Goal: Task Accomplishment & Management: Complete application form

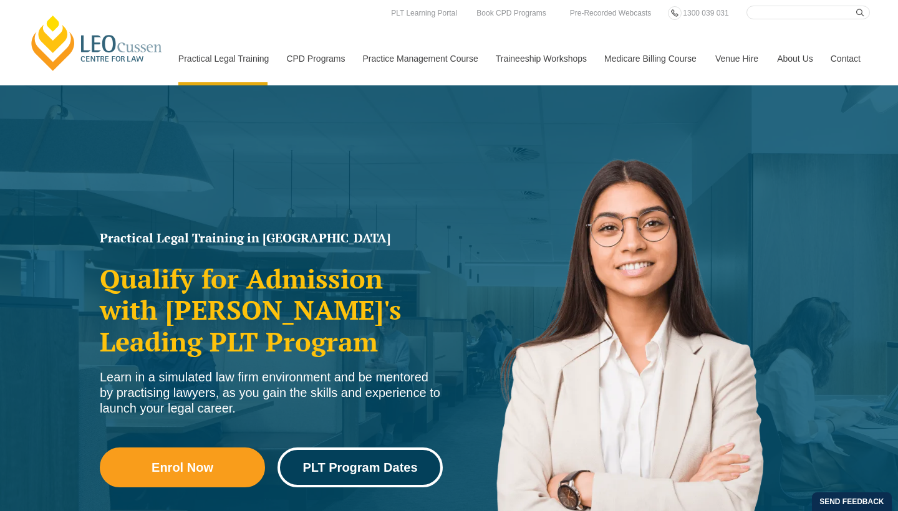
click at [322, 476] on link "PLT Program Dates" at bounding box center [359, 468] width 165 height 40
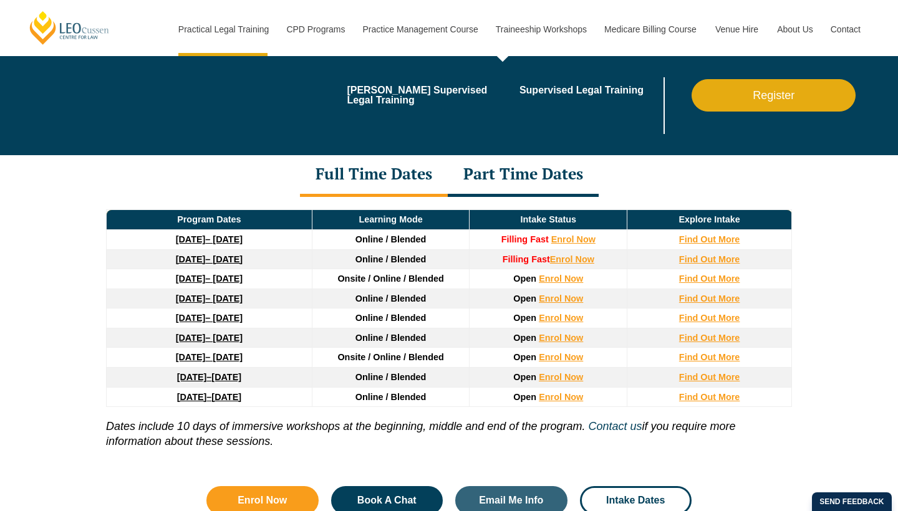
scroll to position [1627, 0]
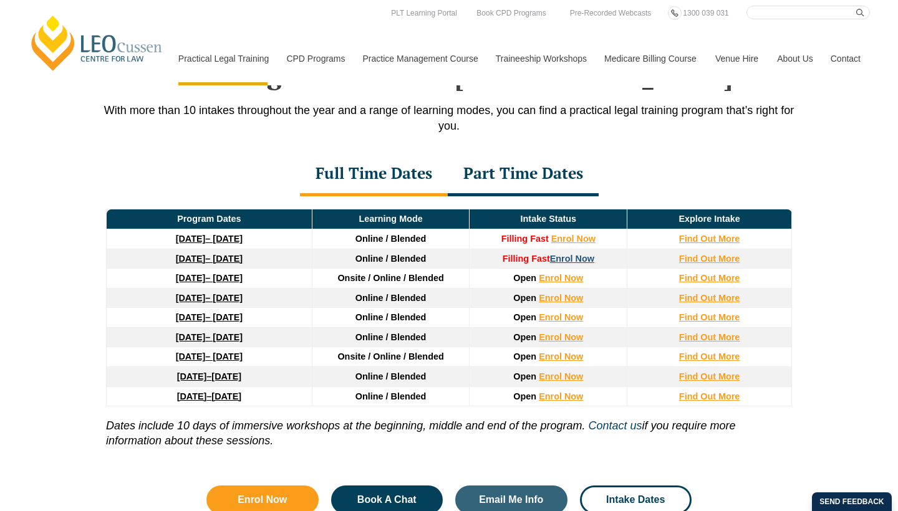
click at [580, 264] on link "Enrol Now" at bounding box center [572, 259] width 44 height 10
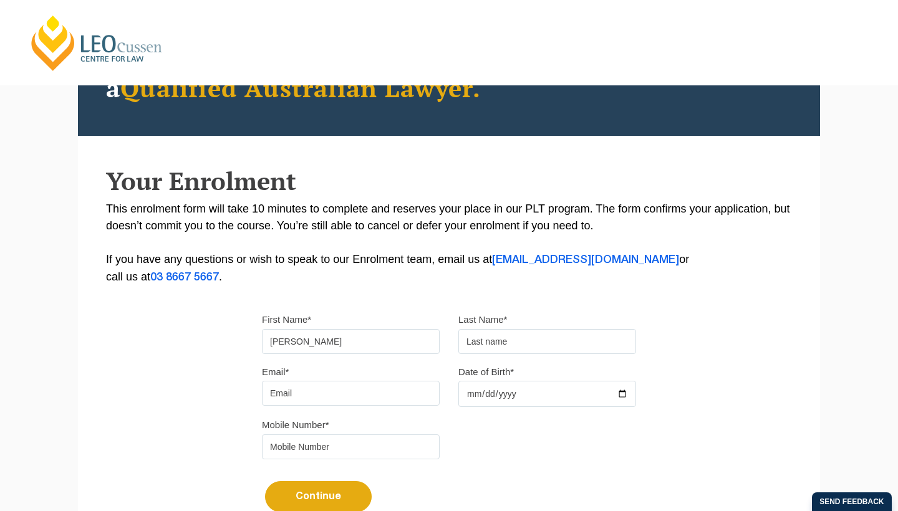
type input "Tara"
type input "Marsh"
type input "tara.holly.marsh@gmail.com"
click at [516, 390] on input "Date of Birth*" at bounding box center [547, 394] width 178 height 26
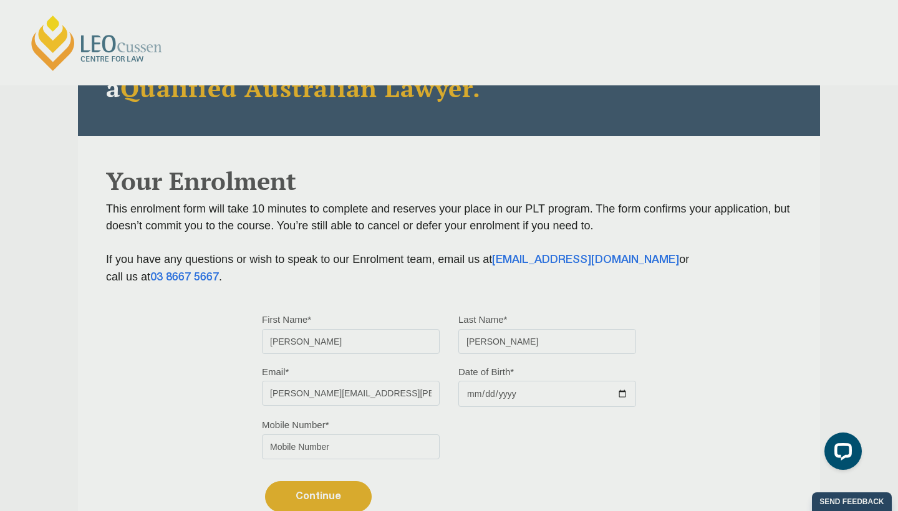
type input "2002-04-11"
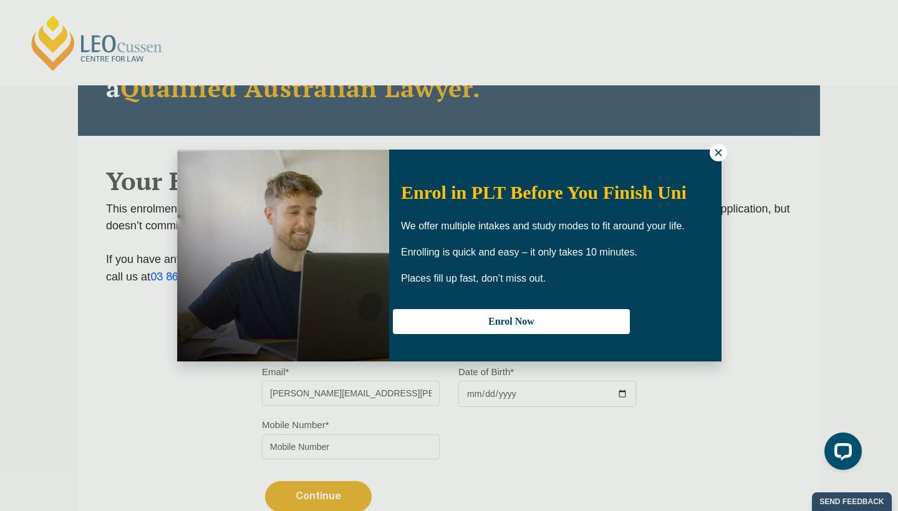
click at [715, 155] on icon at bounding box center [718, 152] width 11 height 11
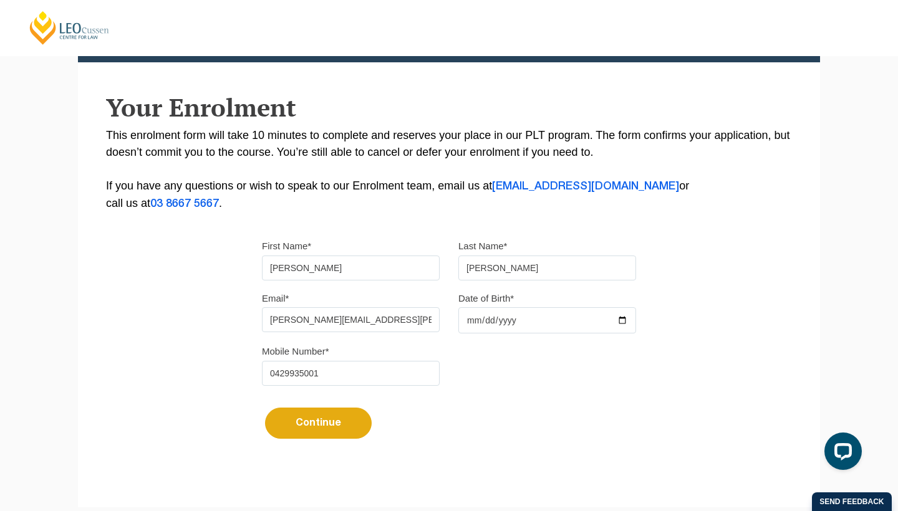
scroll to position [196, 0]
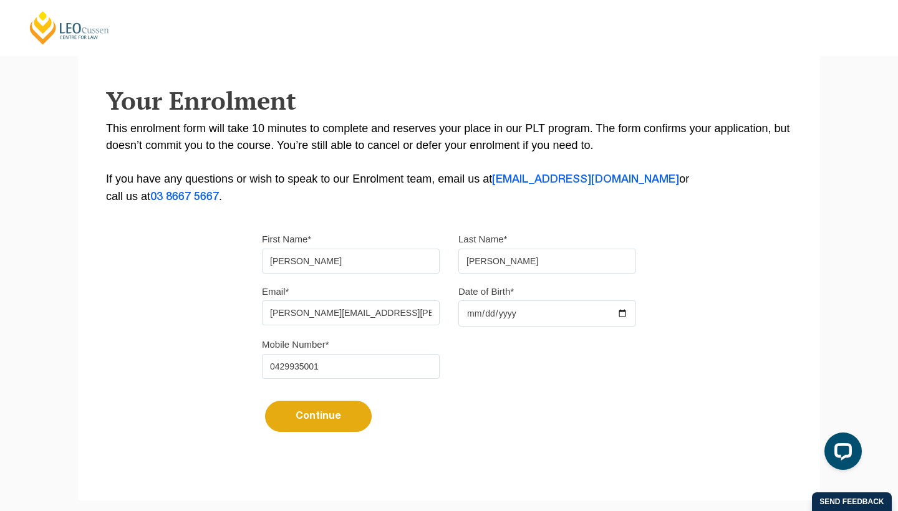
type input "0429935001"
click at [313, 431] on button "Continue" at bounding box center [318, 416] width 107 height 31
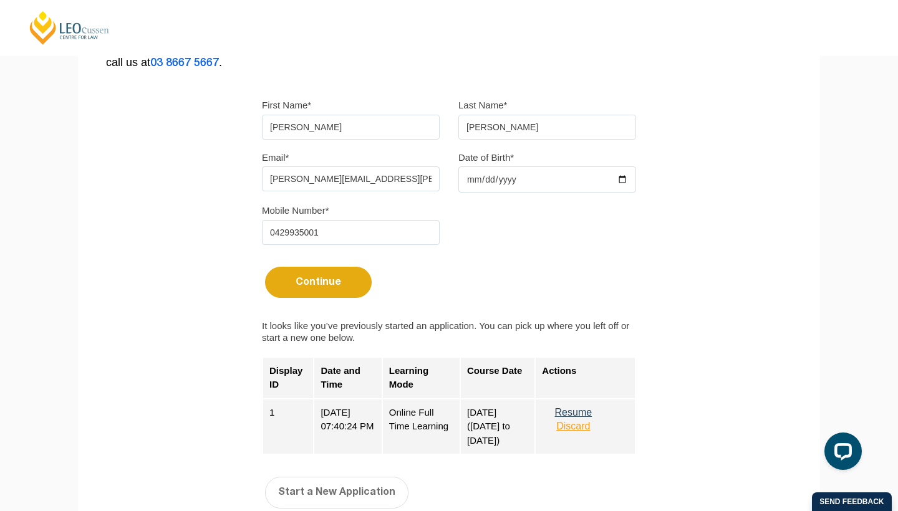
scroll to position [334, 0]
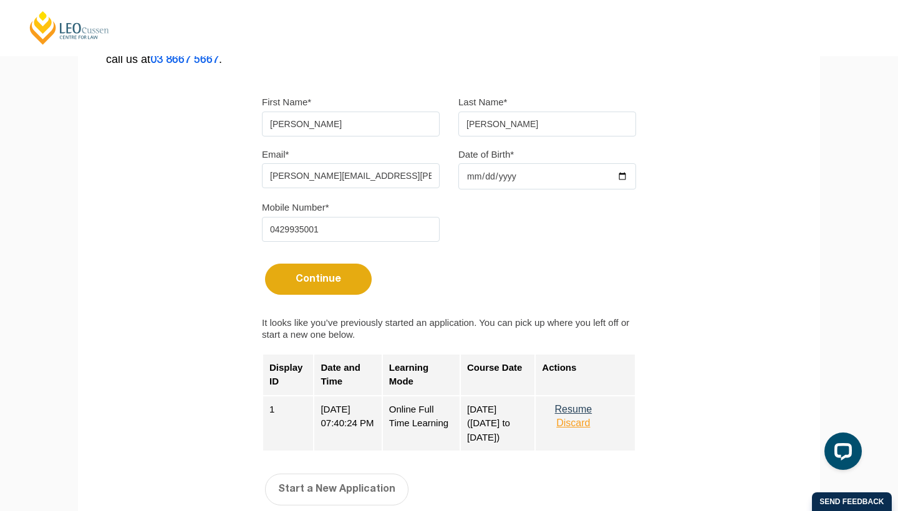
click at [596, 412] on button "Resume" at bounding box center [573, 409] width 62 height 11
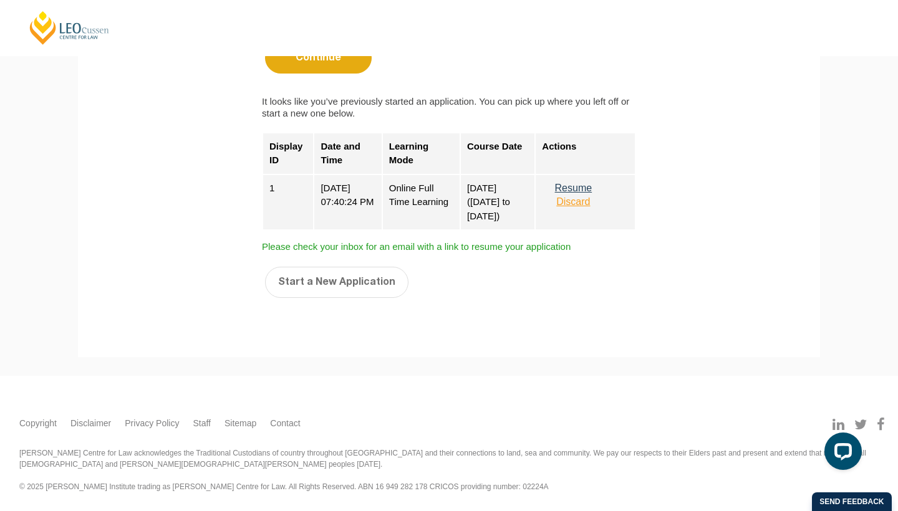
scroll to position [559, 0]
click at [592, 189] on button "Resume" at bounding box center [573, 188] width 62 height 11
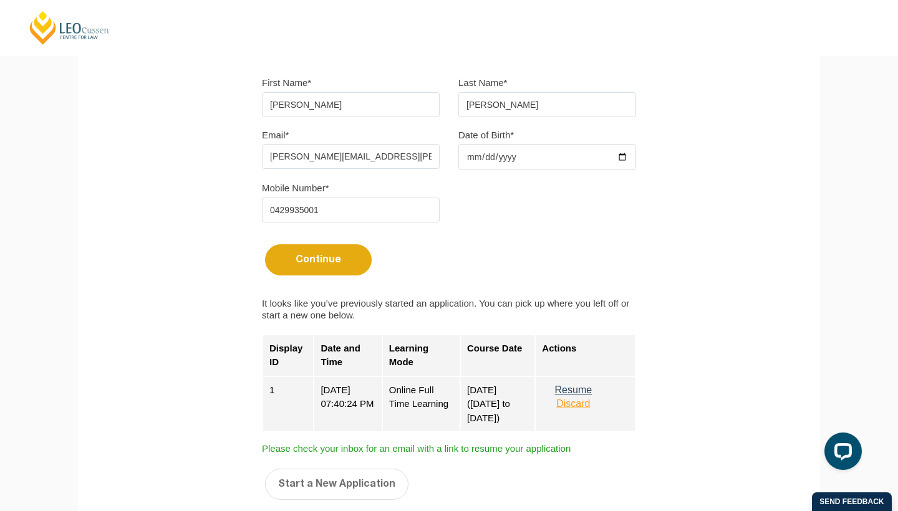
scroll to position [348, 0]
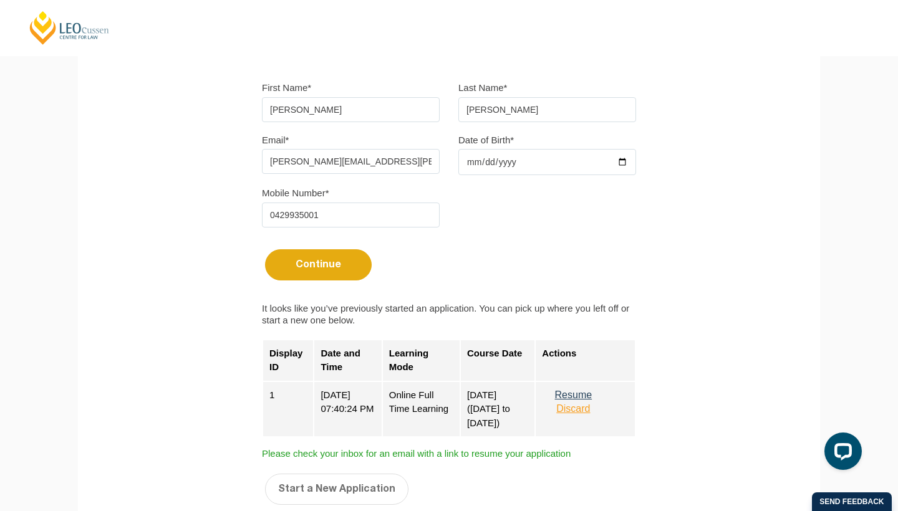
click at [597, 411] on button "Discard" at bounding box center [573, 408] width 62 height 11
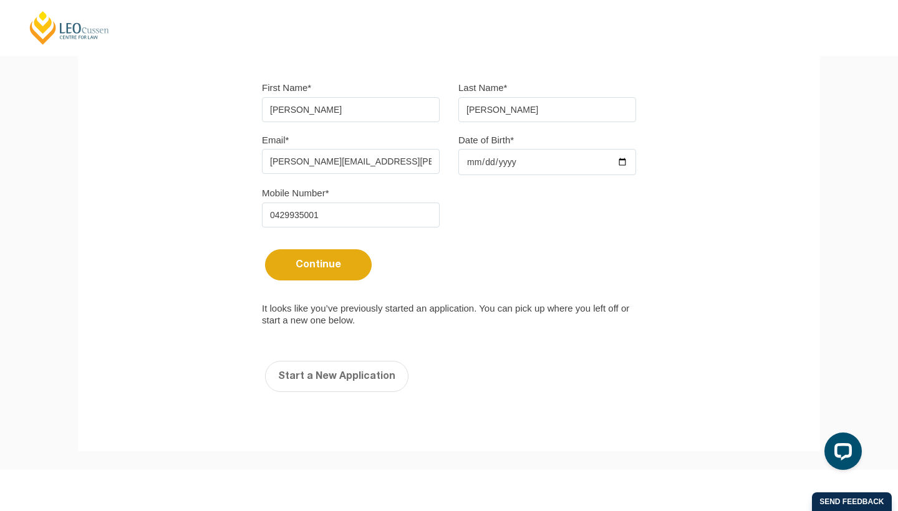
click at [336, 271] on button "Continue" at bounding box center [318, 264] width 107 height 31
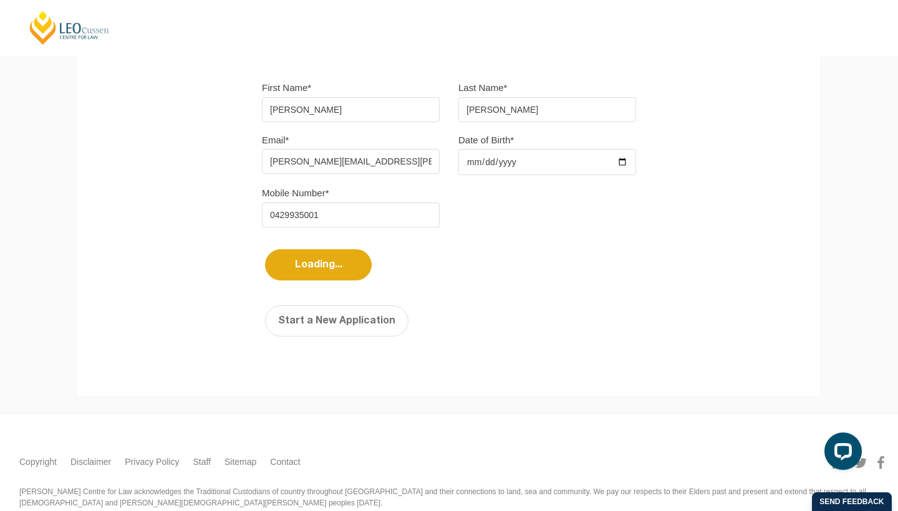
select select
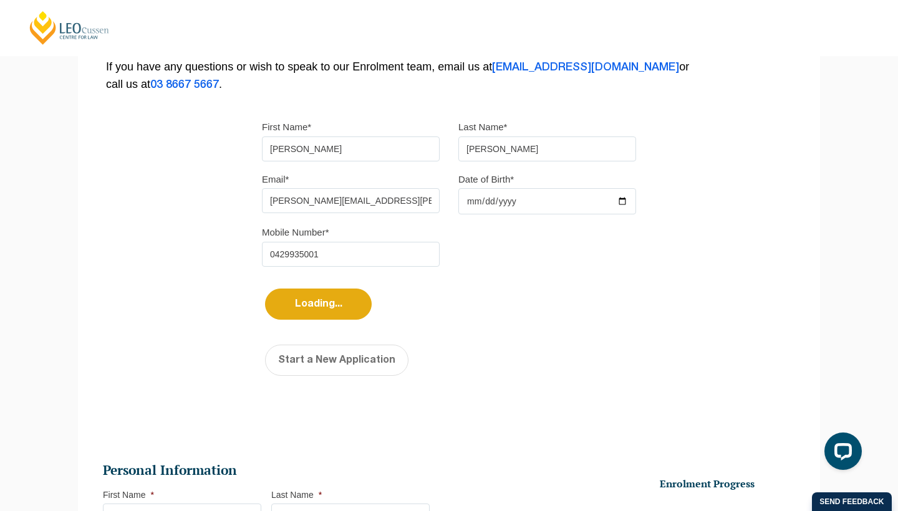
scroll to position [0, 0]
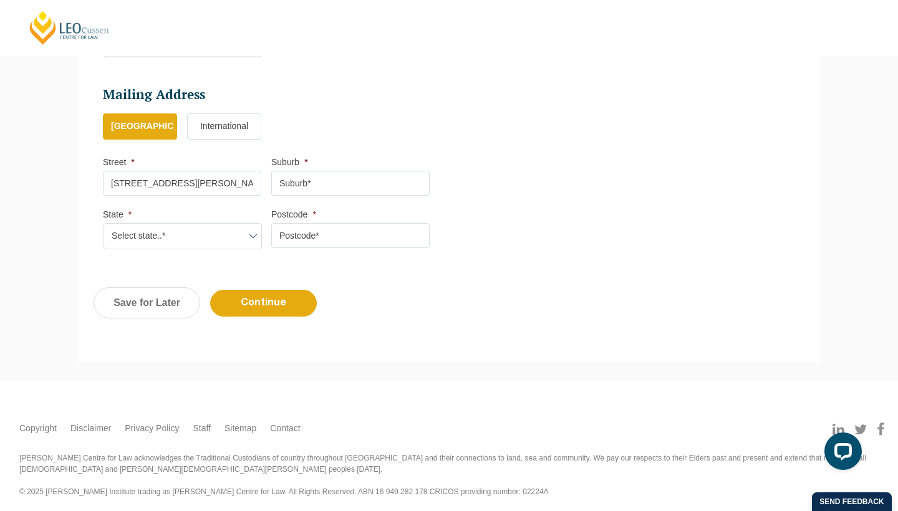
type input "1/1 George Street"
click at [371, 187] on input "Suburb *" at bounding box center [350, 183] width 158 height 25
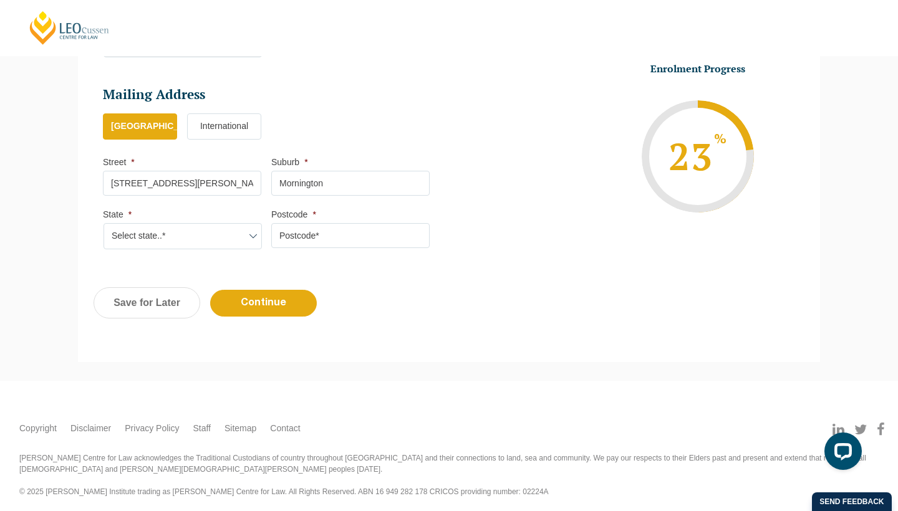
type input "Mornington"
select select "VIC"
type input "3931"
click at [252, 292] on input "Continue" at bounding box center [263, 303] width 107 height 27
select select
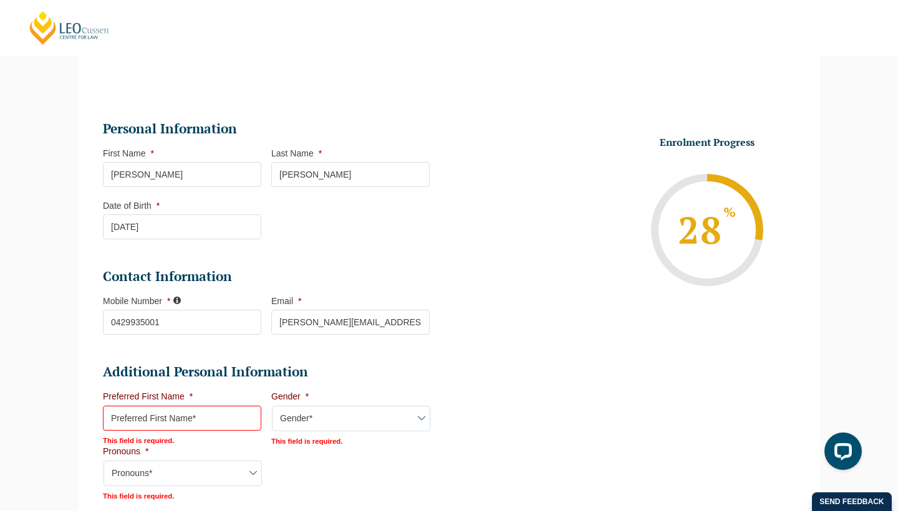
scroll to position [196, 0]
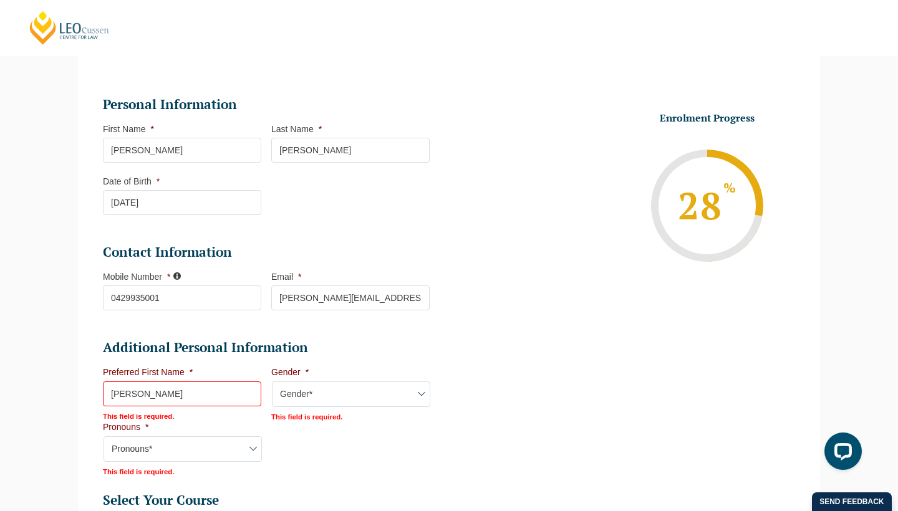
type input "Tara"
select select "Female"
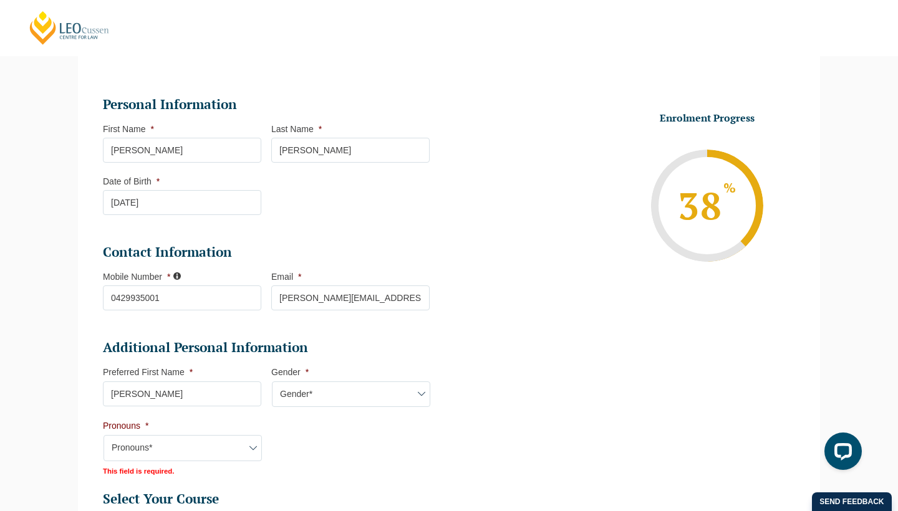
select select "She/Her/Hers"
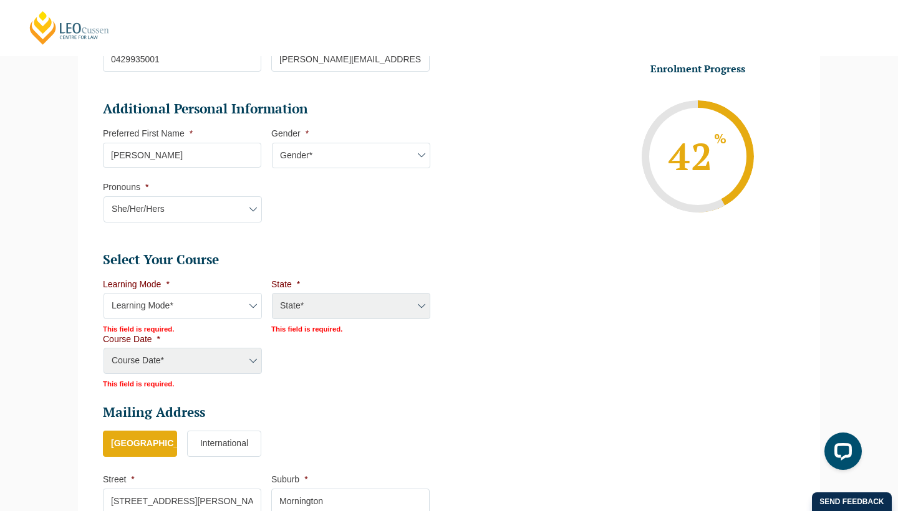
scroll to position [449, 0]
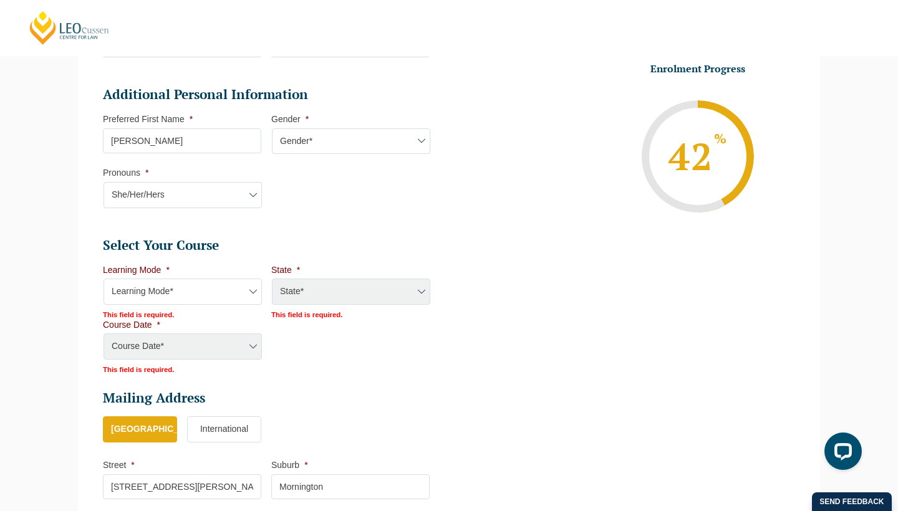
select select "Online Full Time Learning"
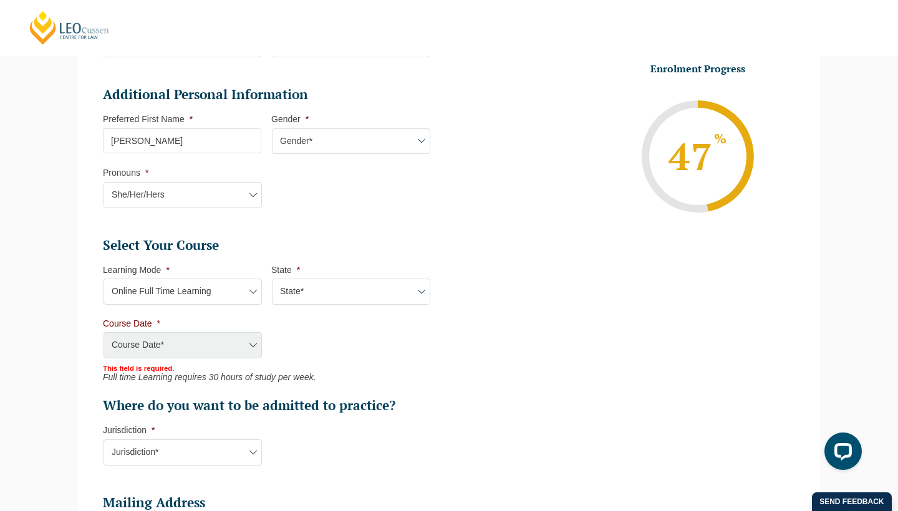
select select "National (ACT/NSW, VIC, QLD, SA, WA)"
select select "December 2025 (08-Dec-2025 to 16-May-2026)"
type input "Intake 11 December 2025 FT"
type input "Practical Legal Training (NAT)"
select select "NAT PLT (DEC) 2025 Full Time Online"
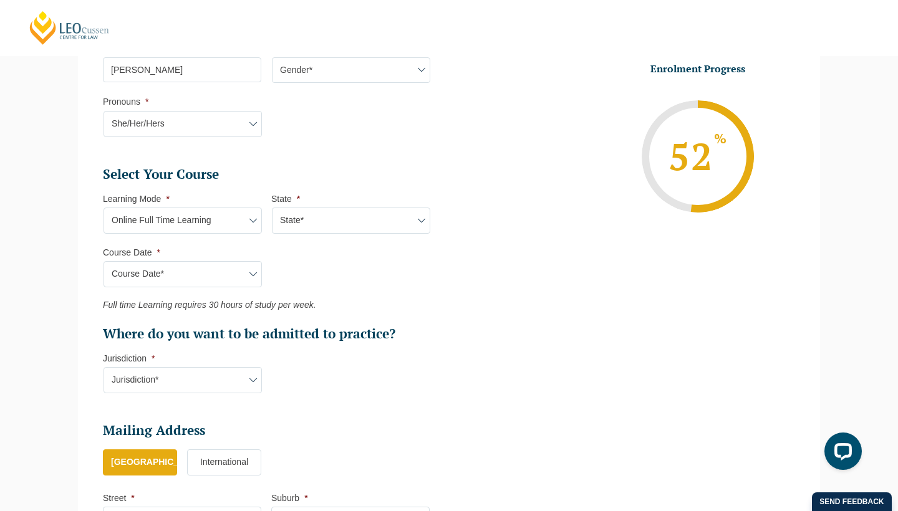
scroll to position [527, 0]
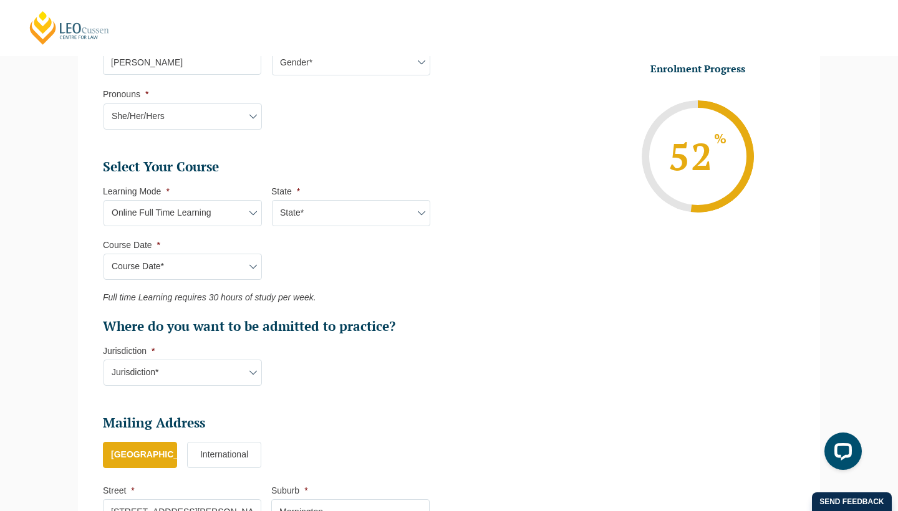
select select "VIC"
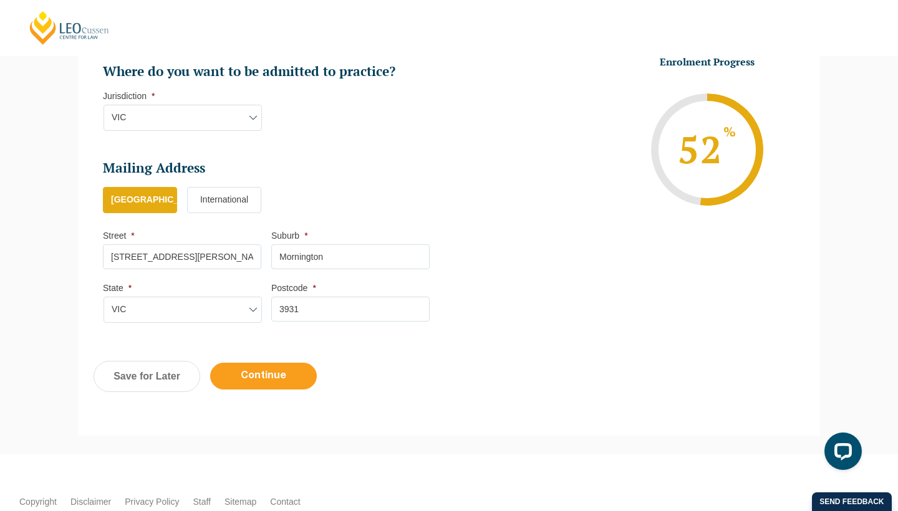
scroll to position [784, 0]
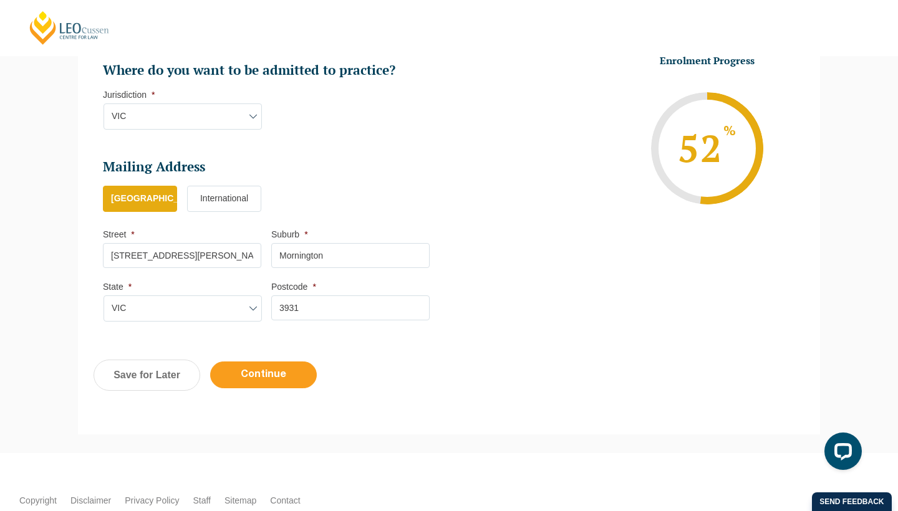
click at [244, 365] on input "Continue" at bounding box center [263, 375] width 107 height 27
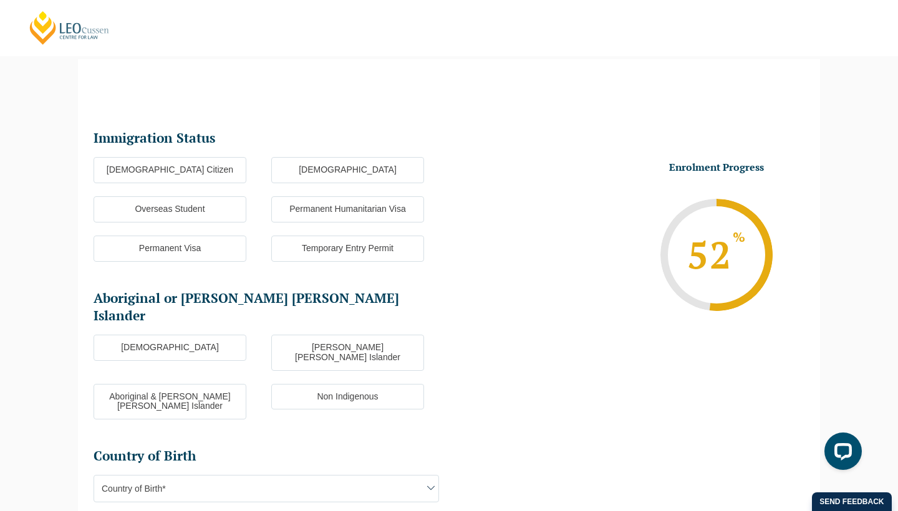
scroll to position [108, 0]
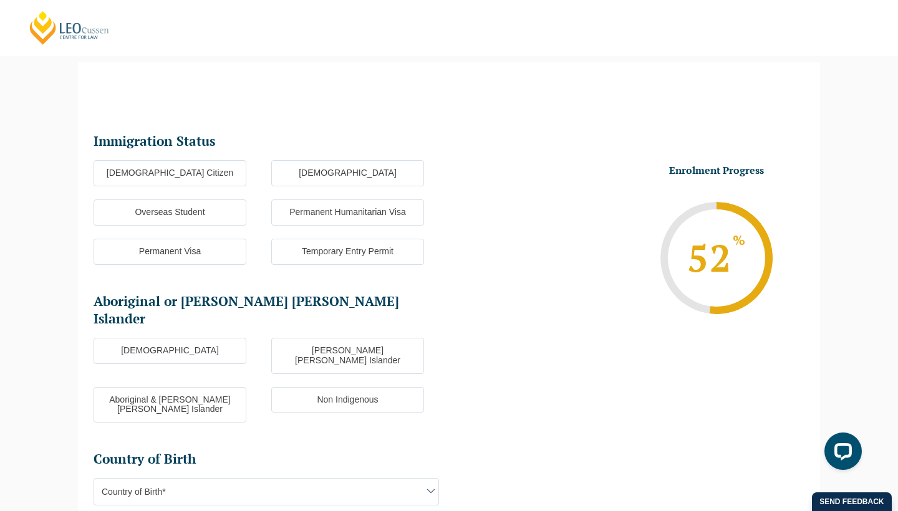
click at [207, 168] on label "Australian Citizen" at bounding box center [170, 173] width 153 height 26
click at [0, 0] on input "Australian Citizen" at bounding box center [0, 0] width 0 height 0
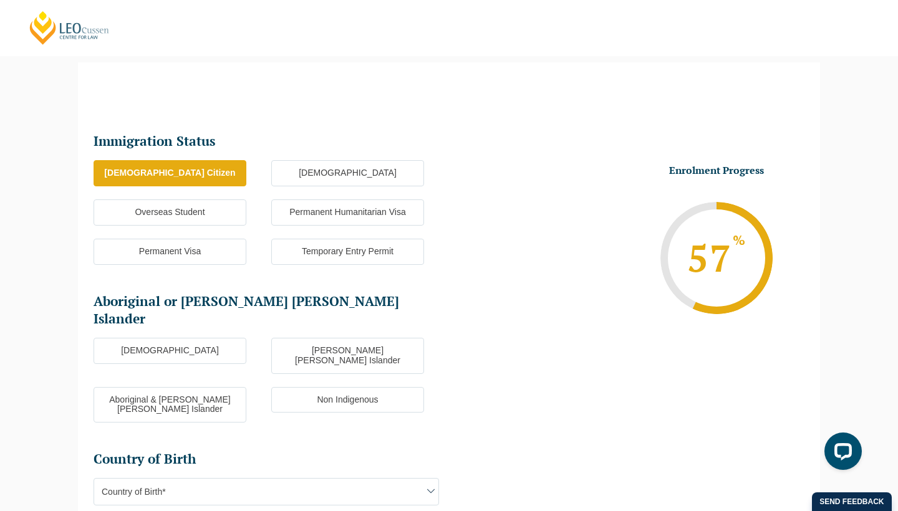
click at [379, 387] on label "Non Indigenous" at bounding box center [347, 400] width 153 height 26
click at [0, 0] on input "Non Indigenous" at bounding box center [0, 0] width 0 height 0
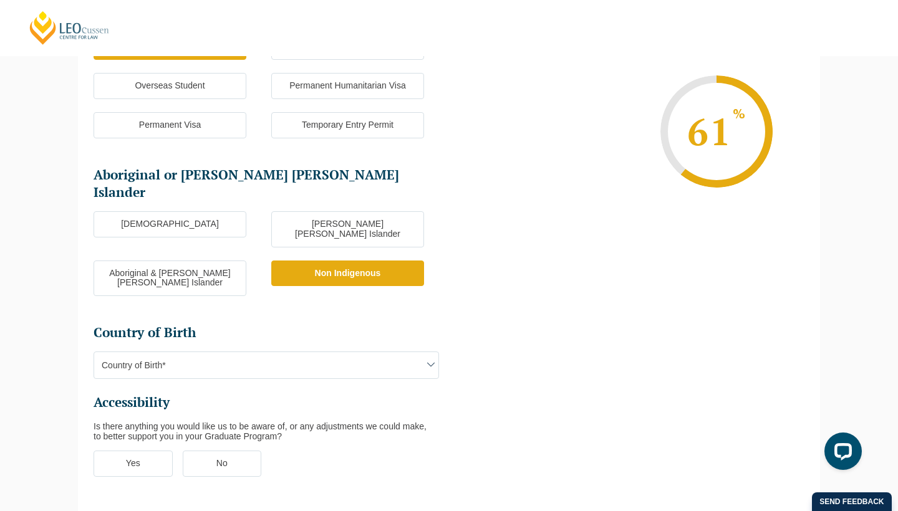
scroll to position [240, 0]
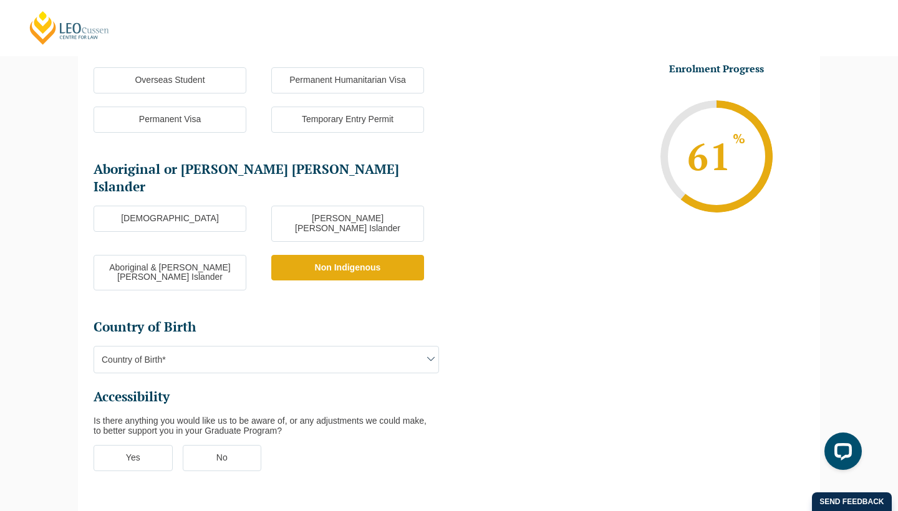
click at [375, 347] on span "Country of Birth*" at bounding box center [266, 360] width 344 height 26
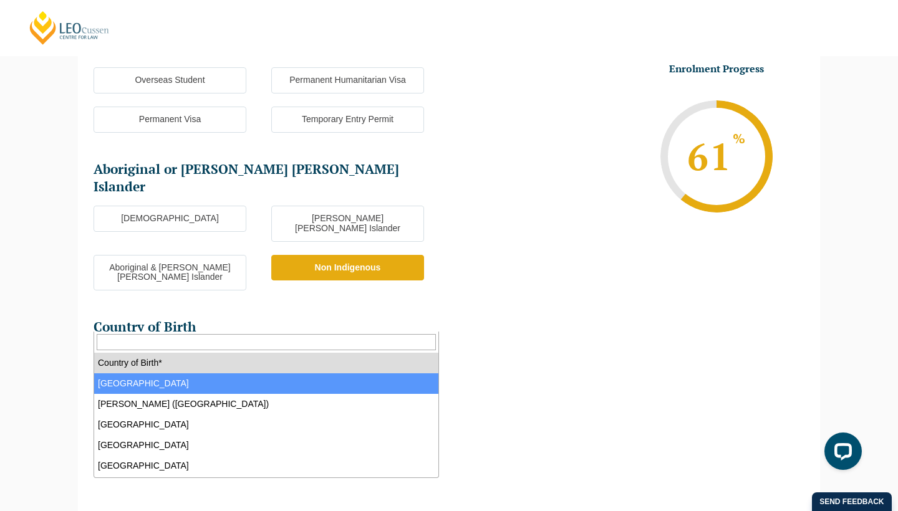
select select "Australia 1101"
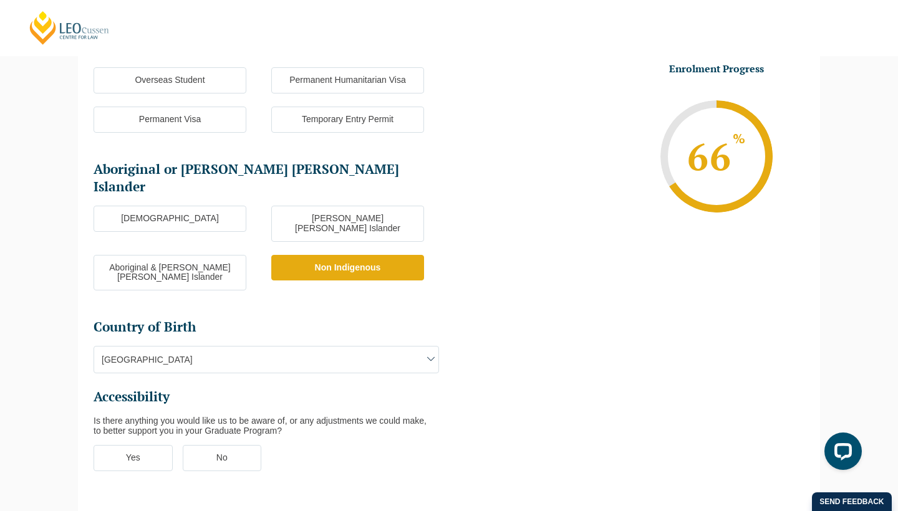
click at [247, 445] on label "No" at bounding box center [222, 458] width 79 height 26
click at [0, 0] on input "No" at bounding box center [0, 0] width 0 height 0
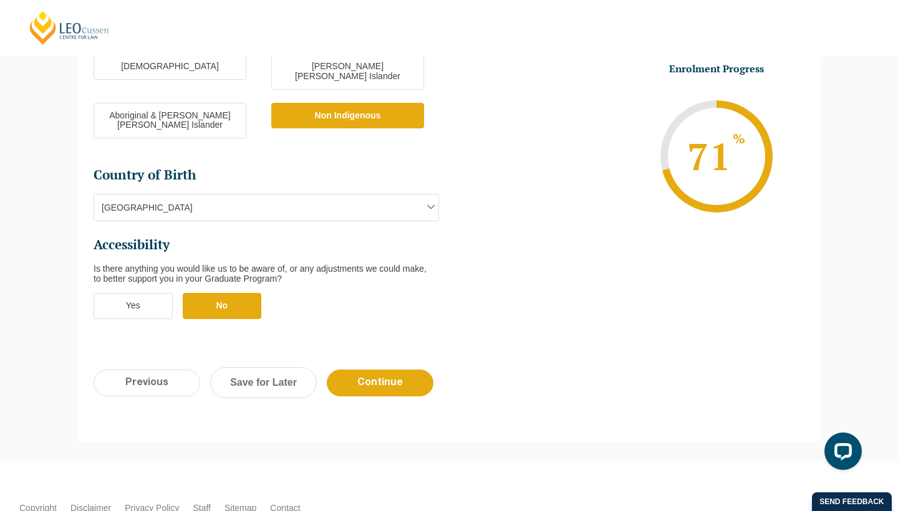
scroll to position [400, 0]
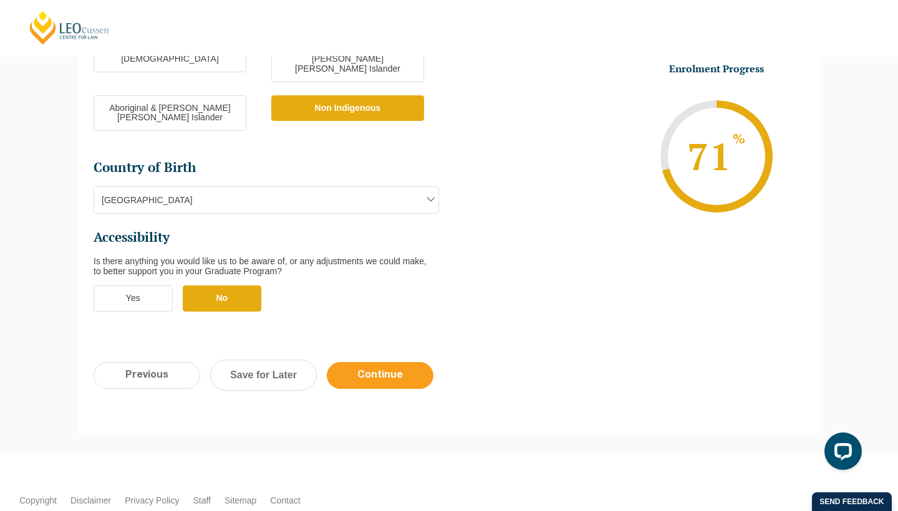
click at [368, 362] on input "Continue" at bounding box center [380, 375] width 107 height 27
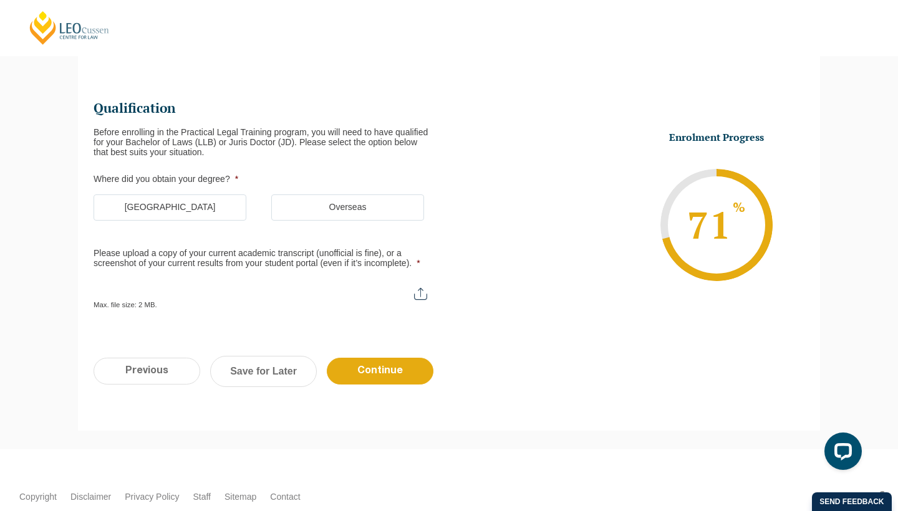
scroll to position [0, 0]
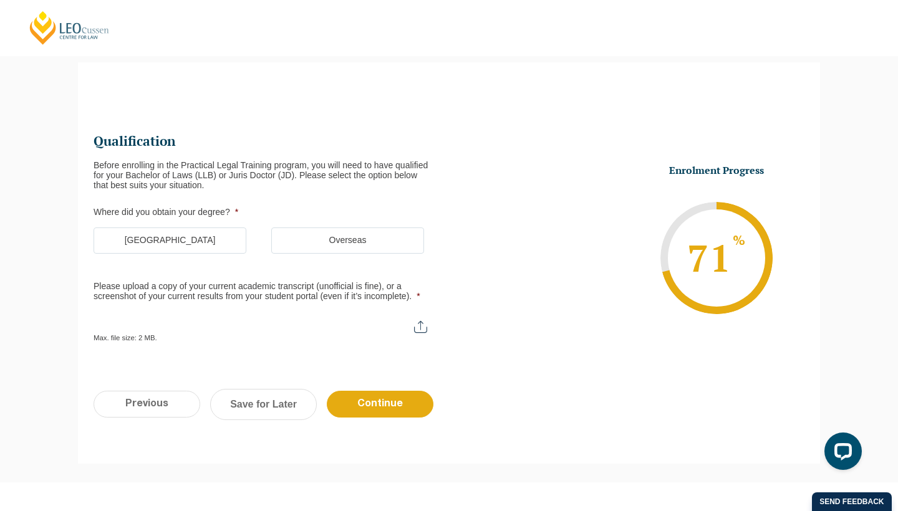
click at [202, 238] on label "Australia" at bounding box center [170, 241] width 153 height 26
click at [0, 0] on input "Australia" at bounding box center [0, 0] width 0 height 0
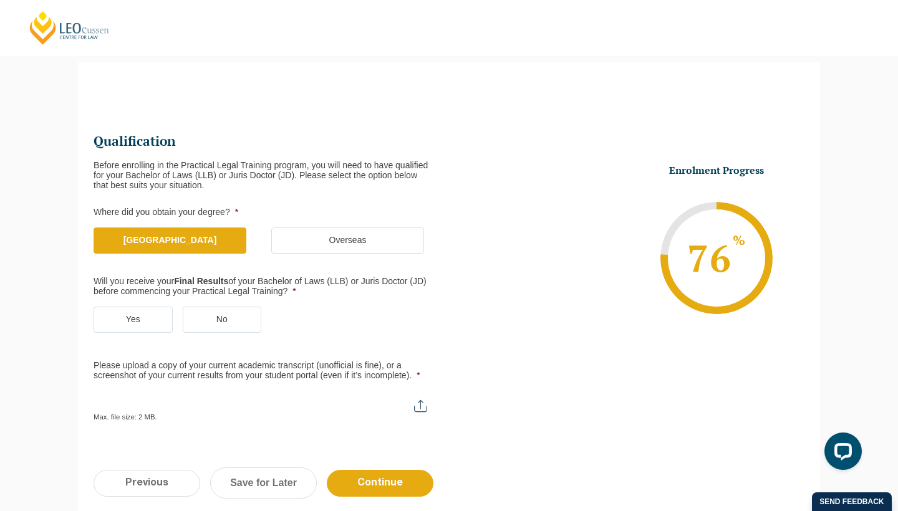
click at [142, 319] on label "Yes" at bounding box center [133, 320] width 79 height 26
click at [0, 0] on input "Yes" at bounding box center [0, 0] width 0 height 0
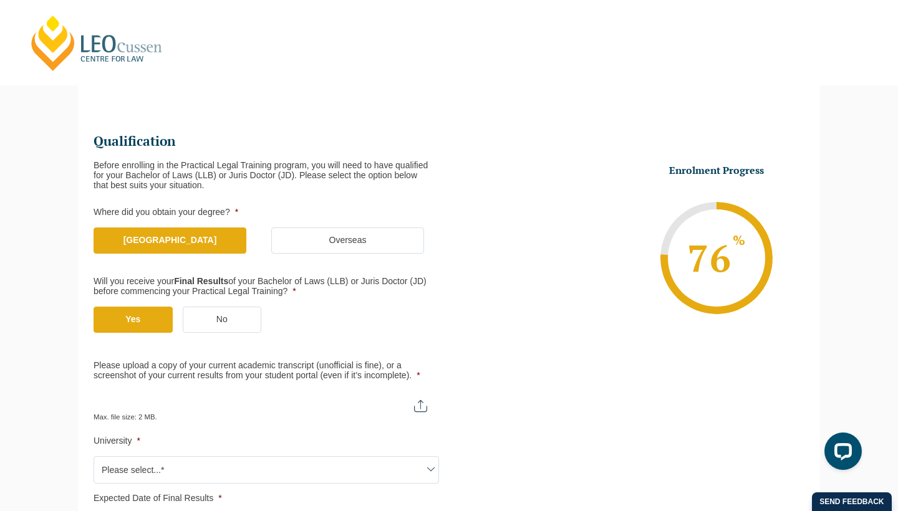
click at [420, 398] on input "Please upload a copy of your current academic transcript (unofficial is fine), …" at bounding box center [266, 401] width 345 height 21
type input "C:\fakepath\Statement of Results - unfinshed .pdf"
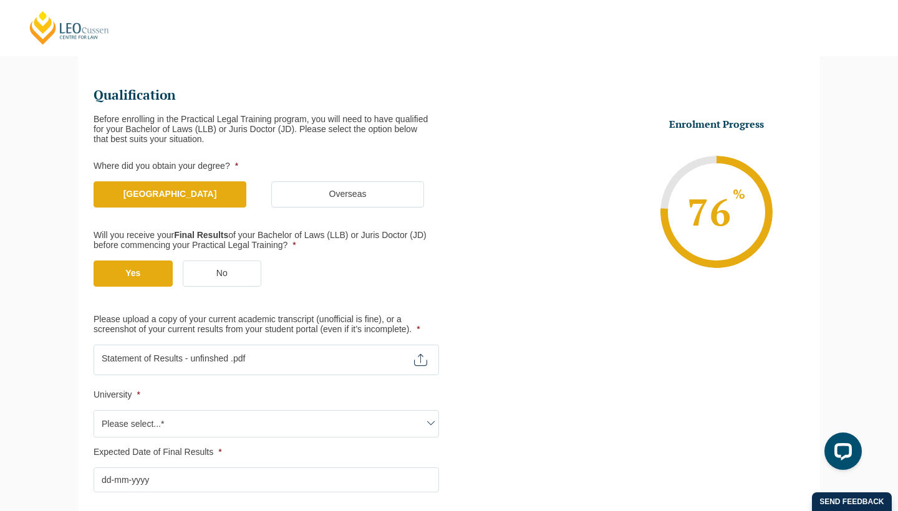
scroll to position [160, 0]
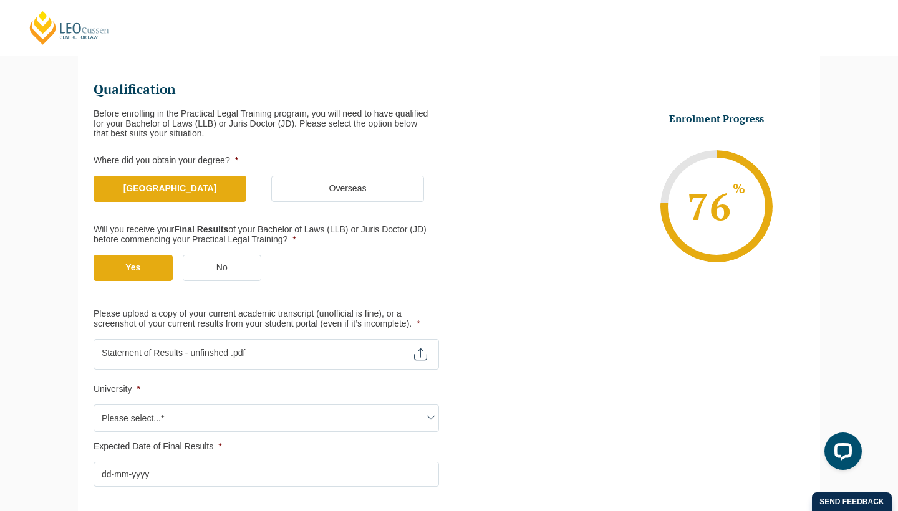
click at [264, 420] on span "Please select...*" at bounding box center [266, 418] width 344 height 26
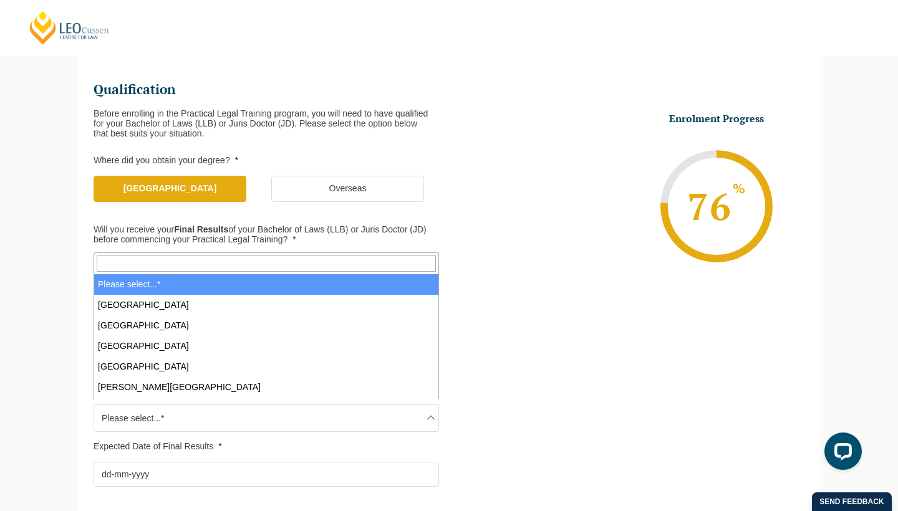
click at [309, 264] on input "Search" at bounding box center [266, 264] width 339 height 16
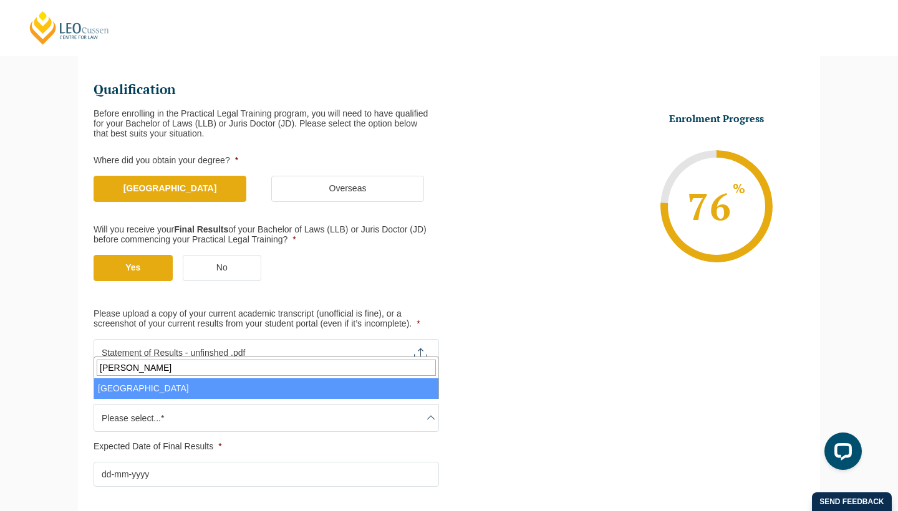
type input "deak"
select select "Deakin University"
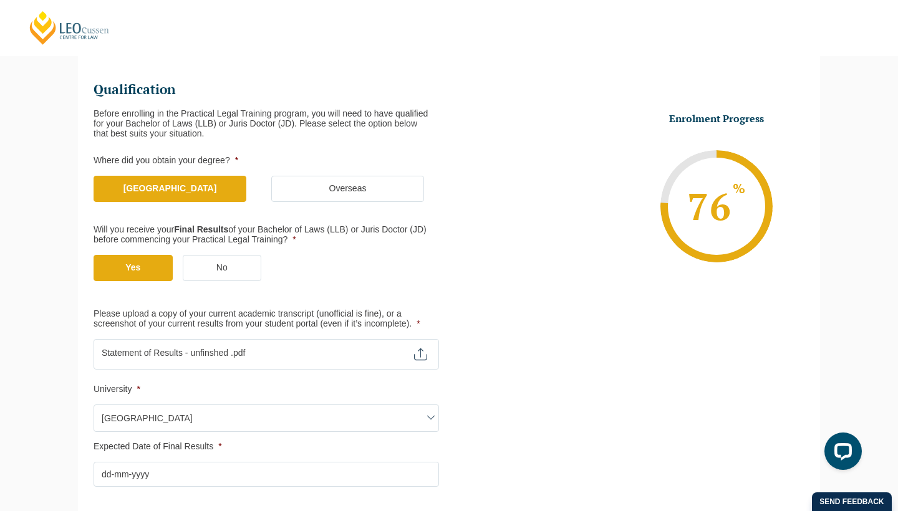
click at [167, 474] on input "Expected Date of Final Results *" at bounding box center [266, 474] width 345 height 25
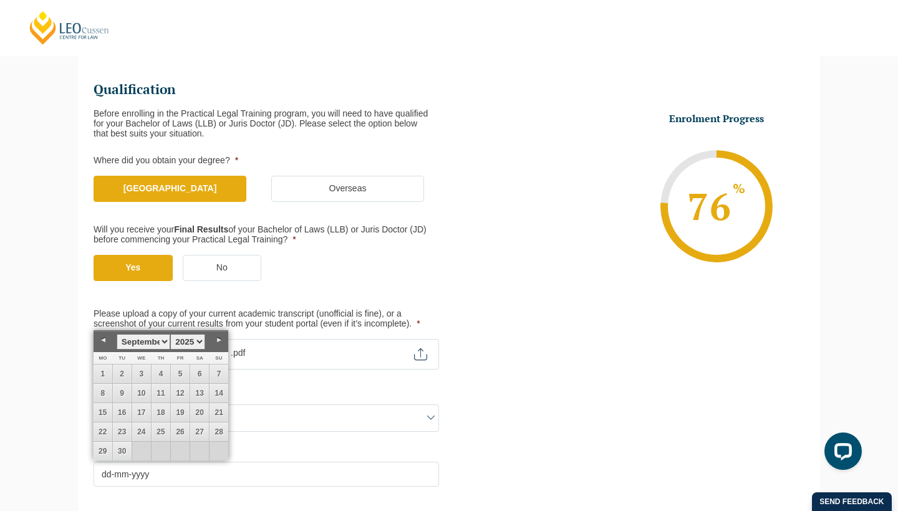
click at [267, 446] on li "Expected Date of Final Results * DD dash MM dash YYYY" at bounding box center [271, 464] width 355 height 45
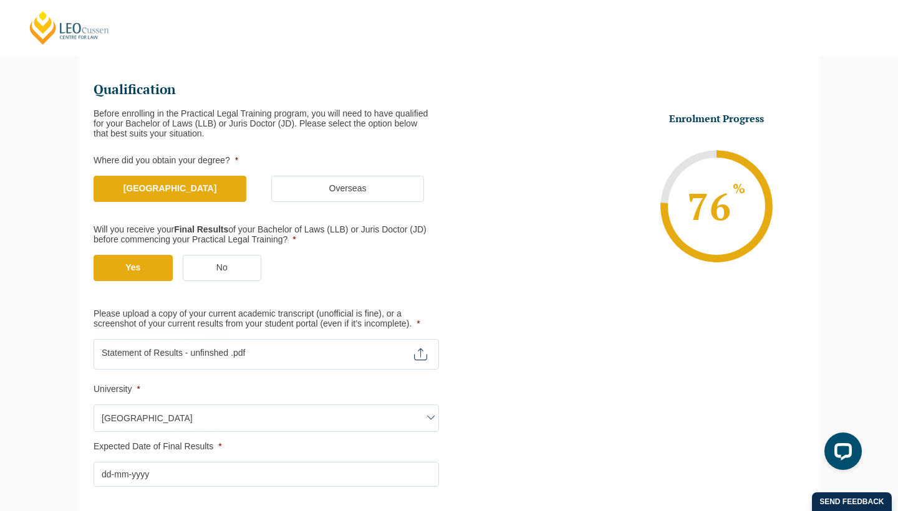
click at [221, 462] on input "Expected Date of Final Results *" at bounding box center [266, 474] width 345 height 25
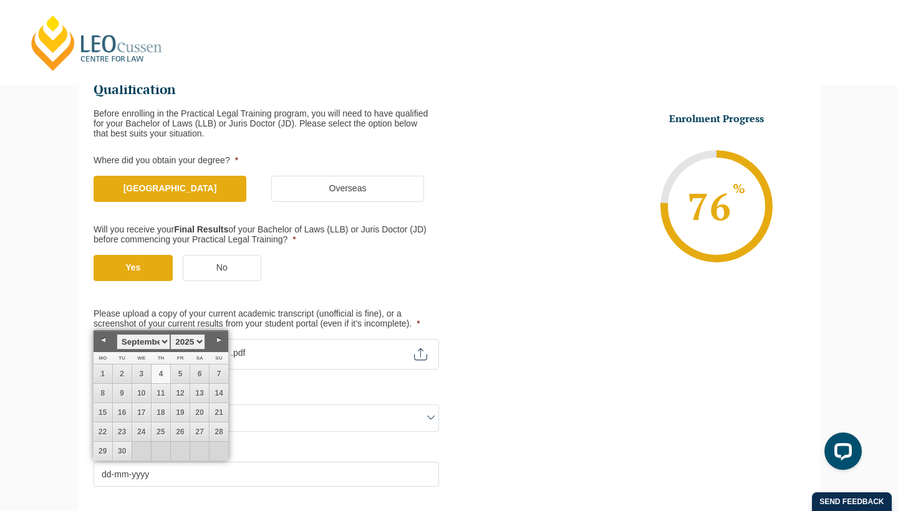
click at [218, 339] on link "Next" at bounding box center [218, 340] width 19 height 19
click at [215, 374] on link "2" at bounding box center [218, 374] width 19 height 19
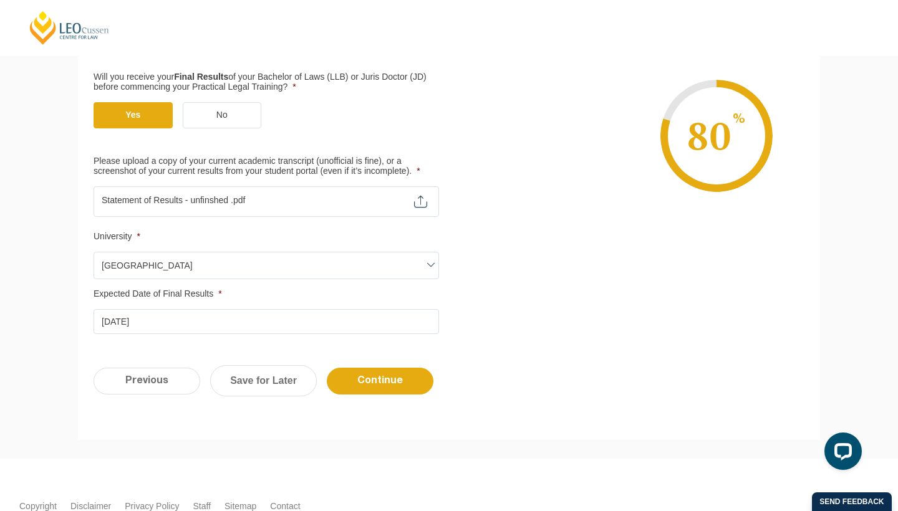
scroll to position [313, 0]
click at [244, 319] on input "02-11-2025" at bounding box center [266, 321] width 345 height 25
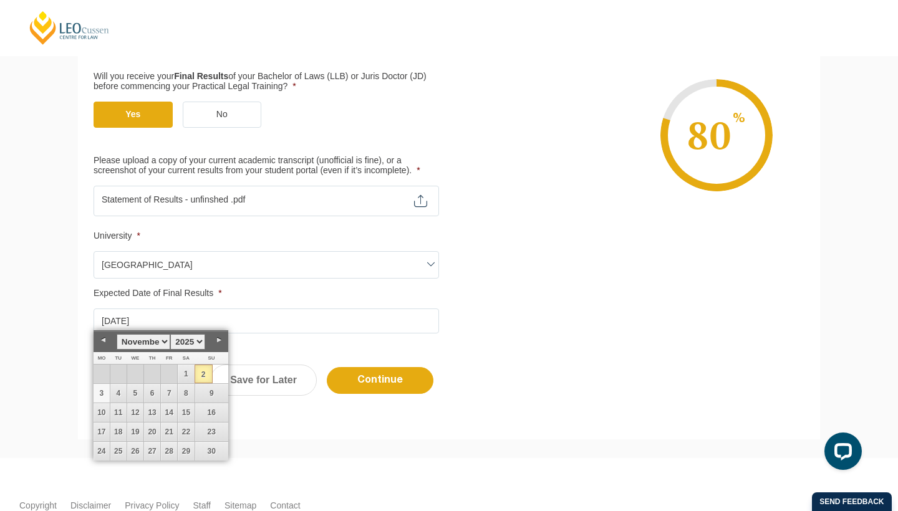
click at [97, 393] on link "3" at bounding box center [102, 393] width 16 height 19
type input "03-11-2025"
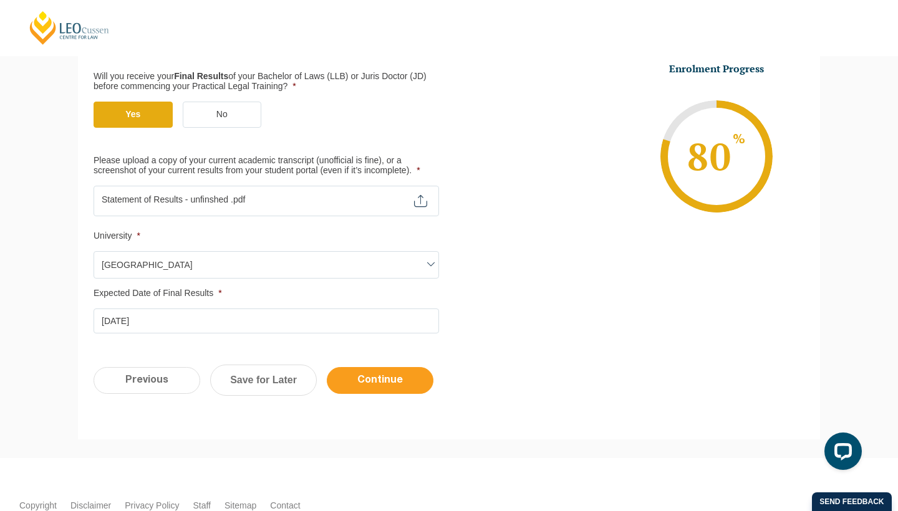
click at [362, 379] on input "Continue" at bounding box center [380, 380] width 107 height 27
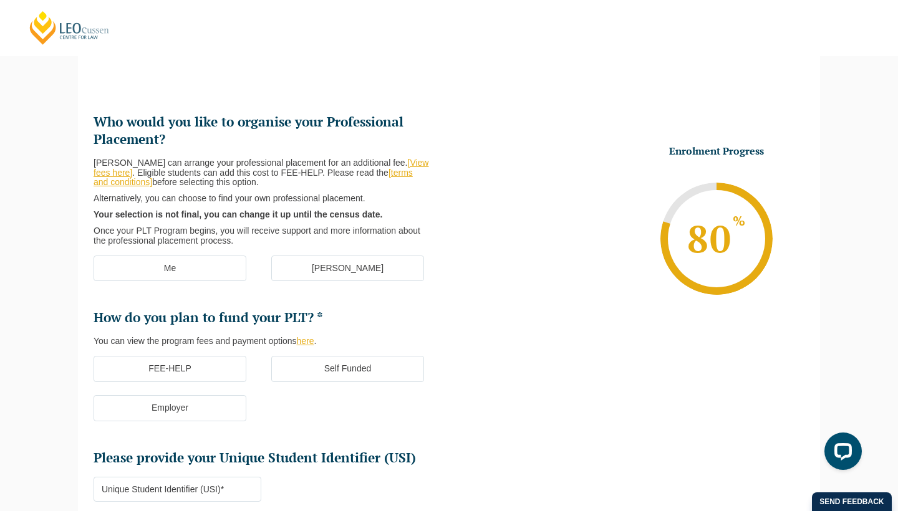
scroll to position [108, 0]
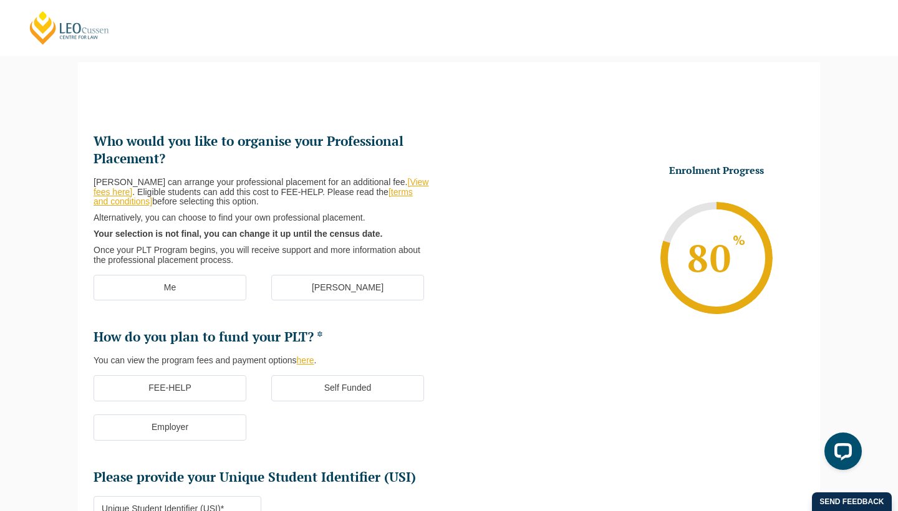
click at [216, 286] on label "Me" at bounding box center [170, 288] width 153 height 26
click at [0, 0] on input "Me" at bounding box center [0, 0] width 0 height 0
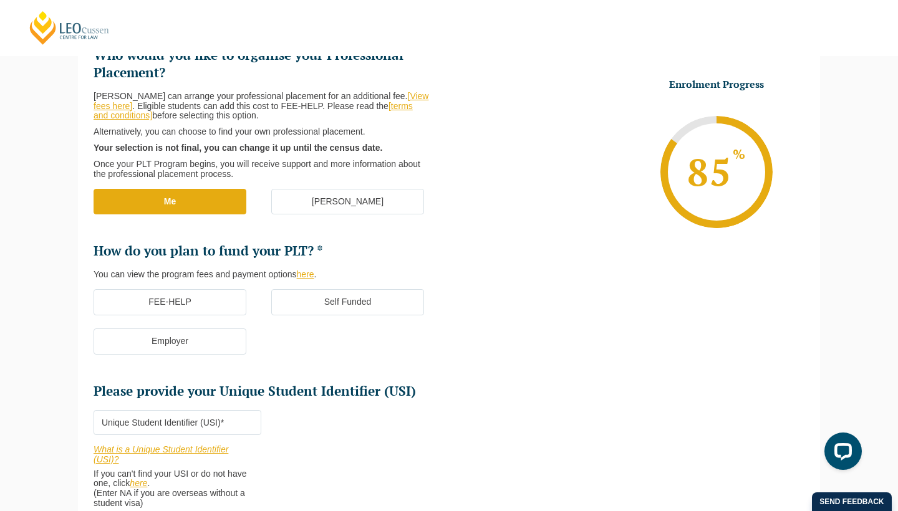
scroll to position [196, 0]
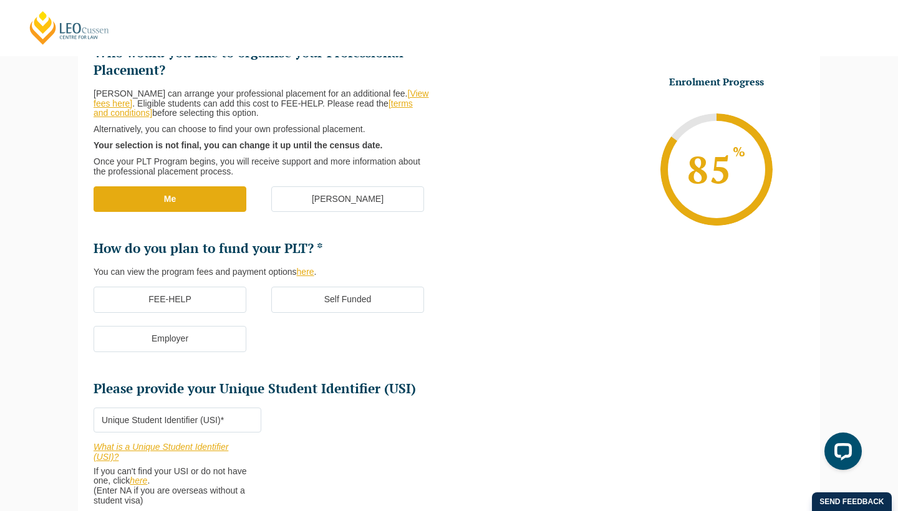
click at [306, 269] on link "here" at bounding box center [305, 272] width 17 height 10
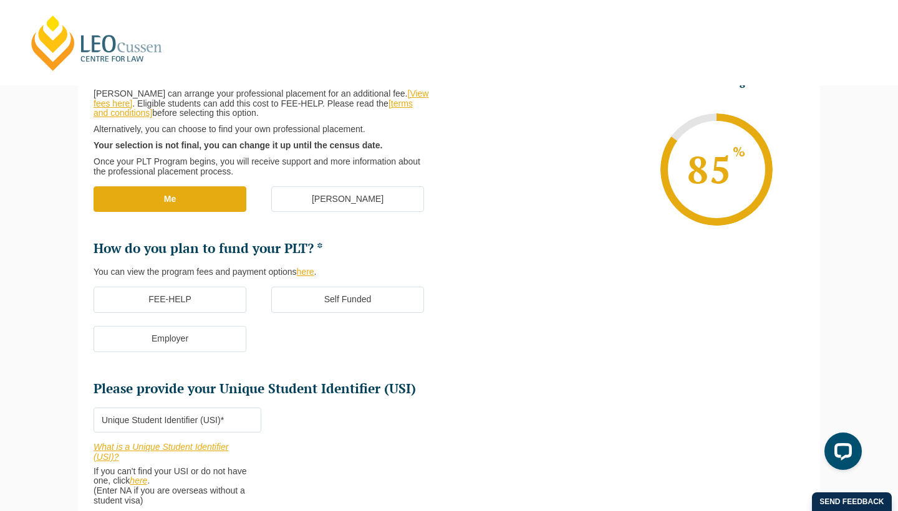
click at [343, 292] on label "Self Funded" at bounding box center [347, 300] width 153 height 26
click at [0, 0] on input "Self Funded" at bounding box center [0, 0] width 0 height 0
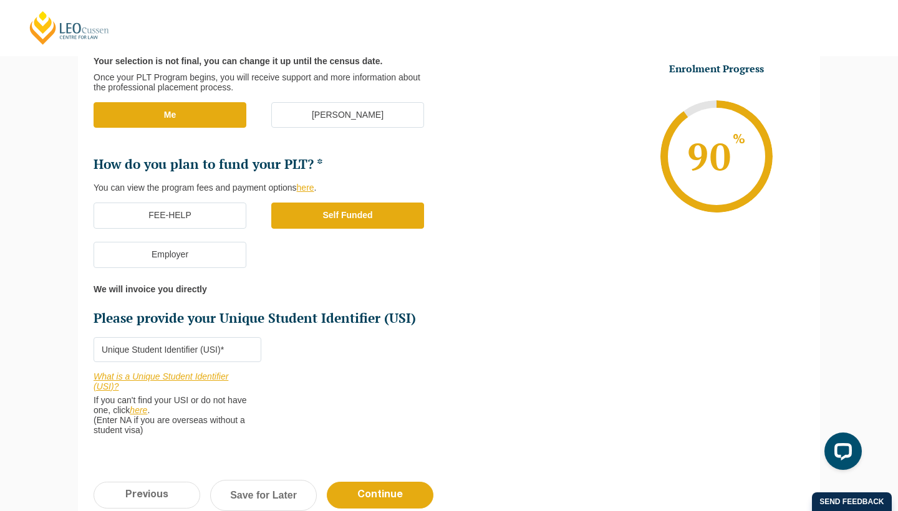
scroll to position [281, 0]
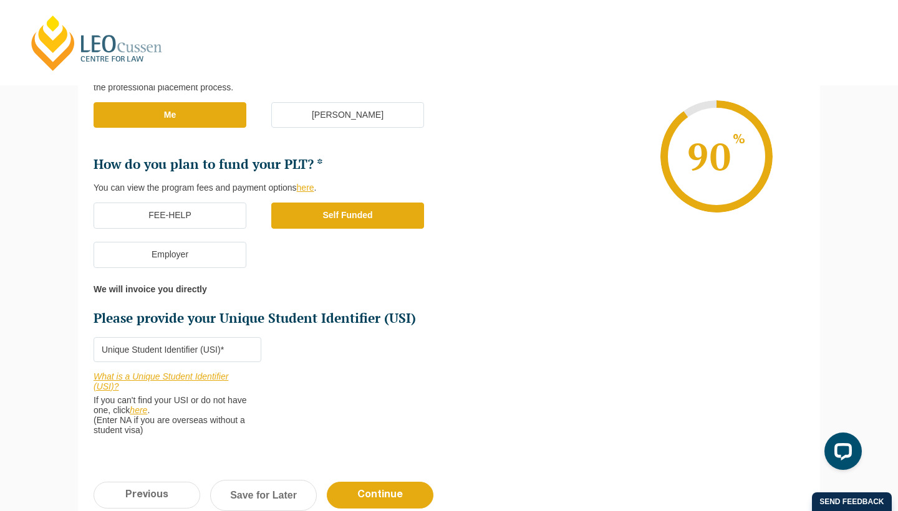
click at [147, 344] on input "Please provide your Unique Student Identifier (USI) *" at bounding box center [178, 349] width 168 height 25
paste input "J3WCCHXW7R"
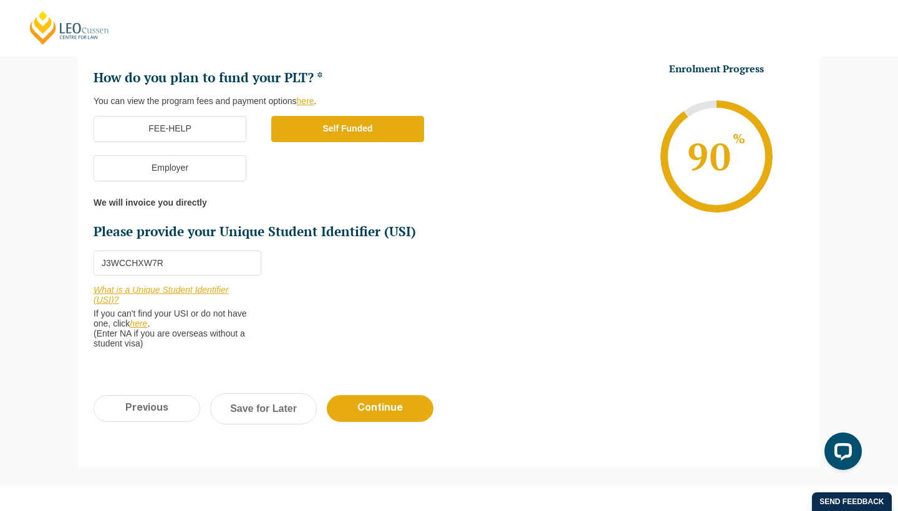
scroll to position [380, 0]
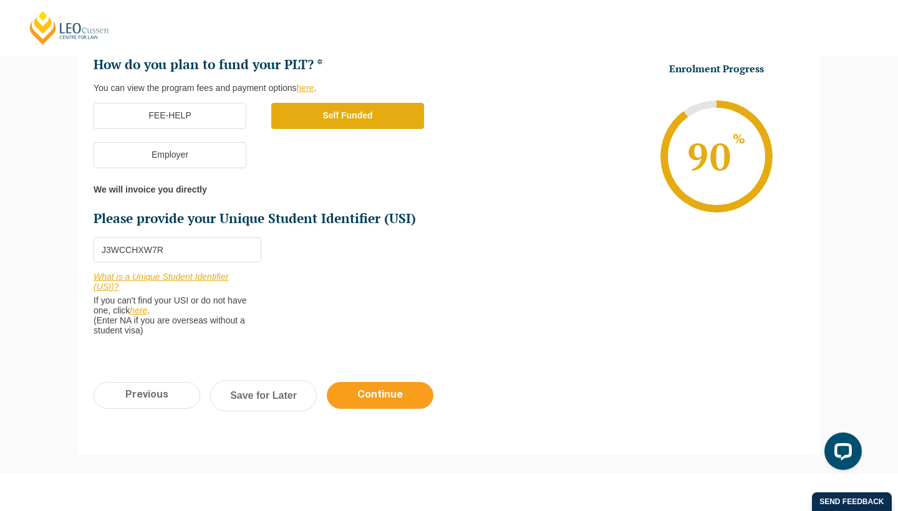
type input "J3WCCHXW7R"
click at [377, 383] on input "Continue" at bounding box center [380, 395] width 107 height 27
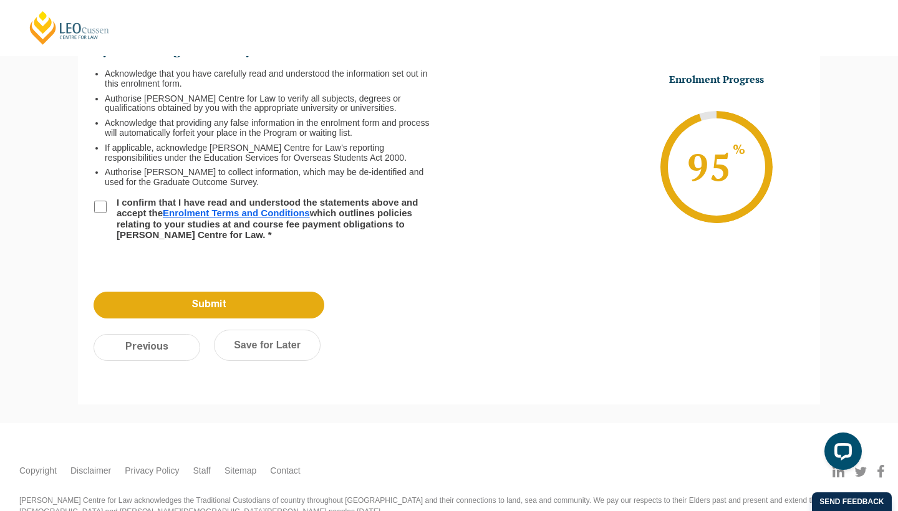
scroll to position [0, 0]
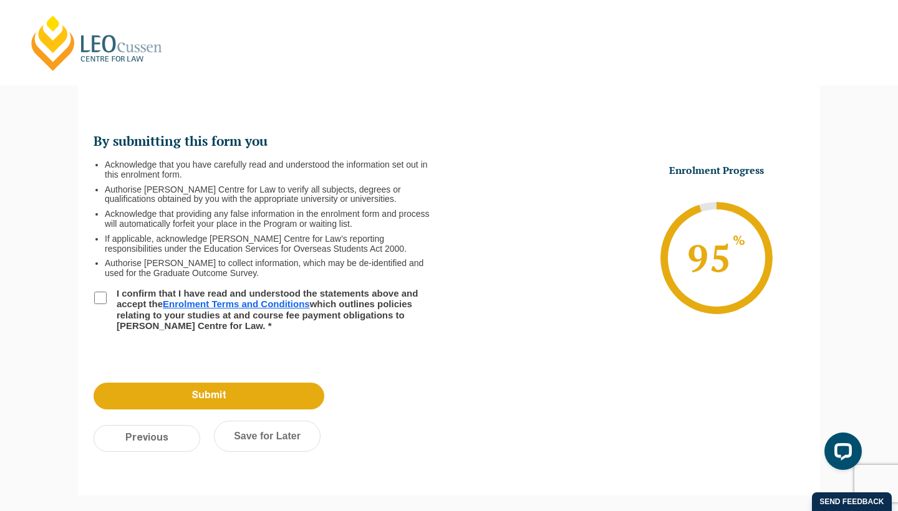
click at [184, 302] on link "Enrolment Terms and Conditions" at bounding box center [236, 304] width 147 height 11
click at [105, 292] on input "I confirm that I have read and understood the statements above and accept the E…" at bounding box center [100, 298] width 12 height 12
checkbox input "true"
click at [152, 396] on input "Submit" at bounding box center [209, 396] width 231 height 27
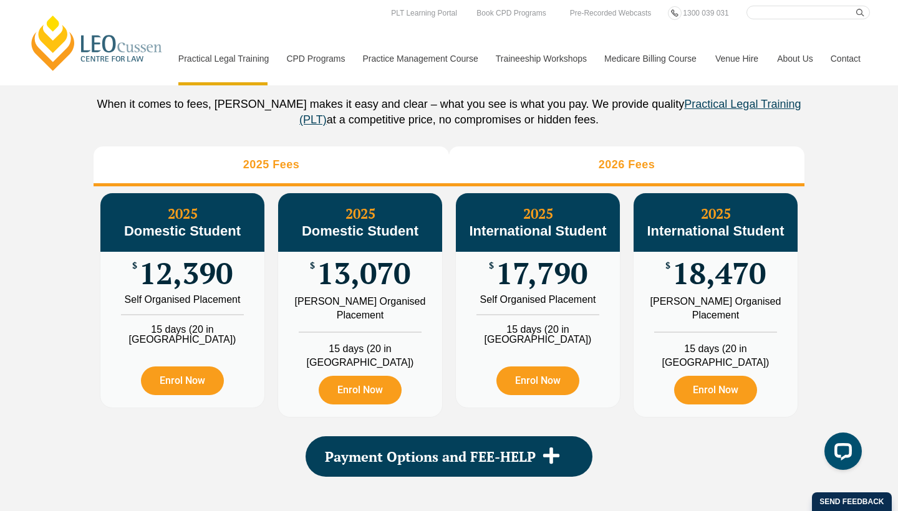
click at [691, 186] on li "2026 Fees" at bounding box center [626, 167] width 355 height 40
click at [305, 179] on li "2025 Fees" at bounding box center [271, 167] width 355 height 40
click at [548, 186] on li "2026 Fees" at bounding box center [626, 167] width 355 height 40
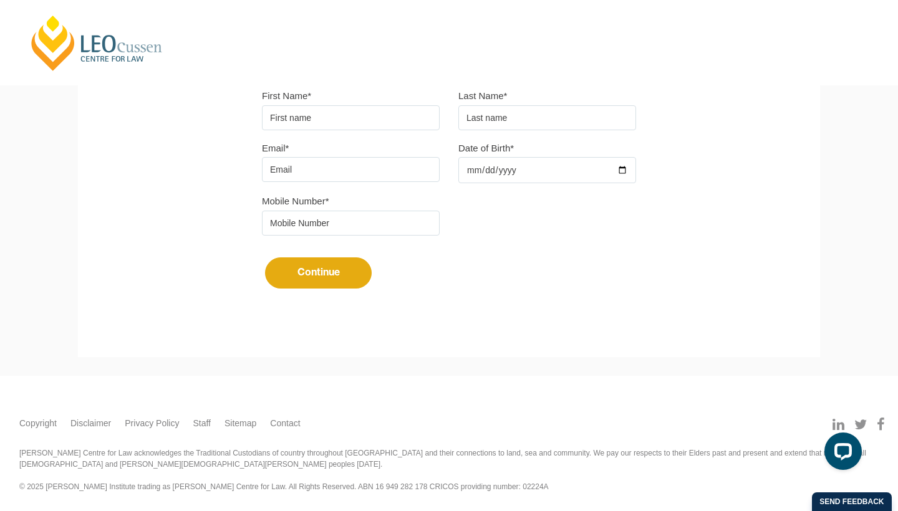
scroll to position [345, 0]
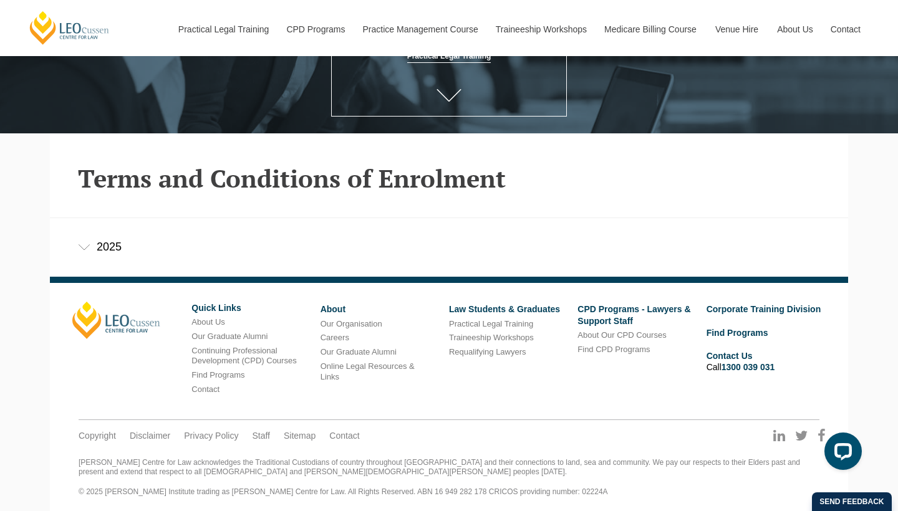
scroll to position [229, 0]
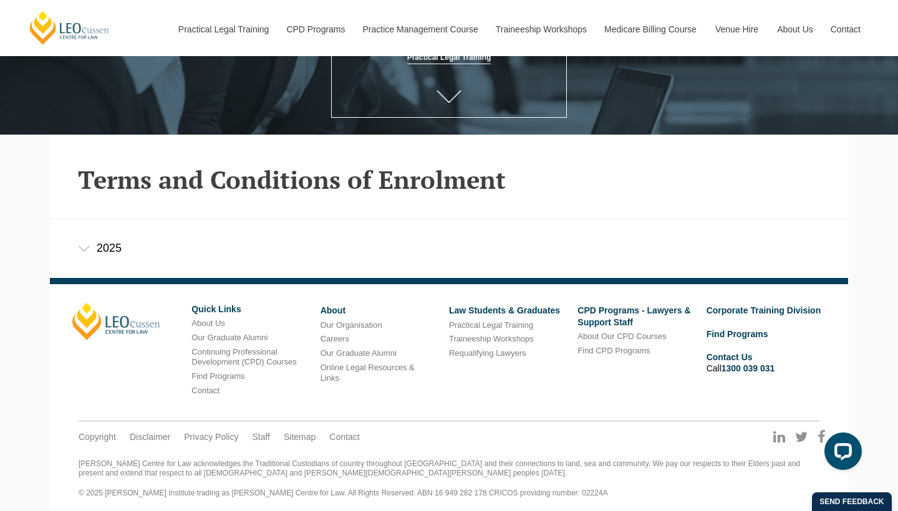
click at [320, 172] on h2 "Terms and Conditions of Enrolment" at bounding box center [449, 179] width 742 height 27
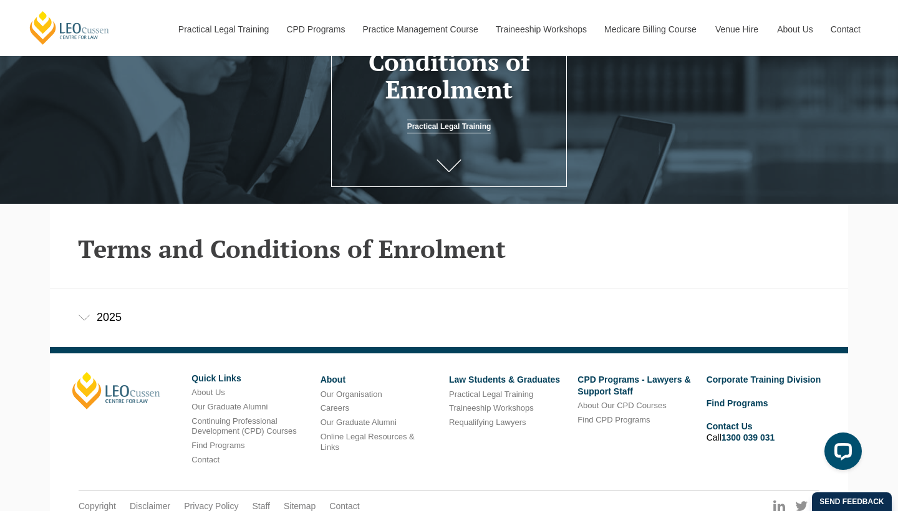
scroll to position [158, 0]
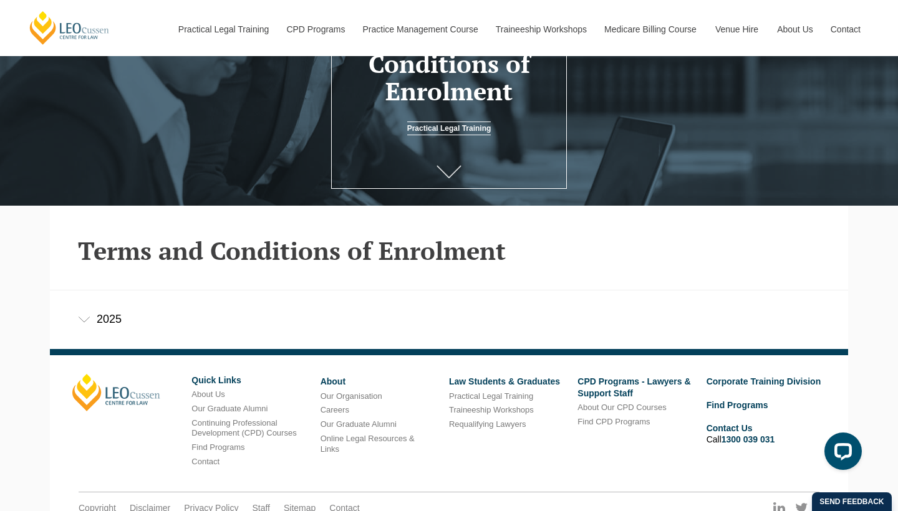
click at [446, 166] on link at bounding box center [449, 173] width 50 height 41
click at [443, 173] on icon at bounding box center [449, 172] width 24 height 12
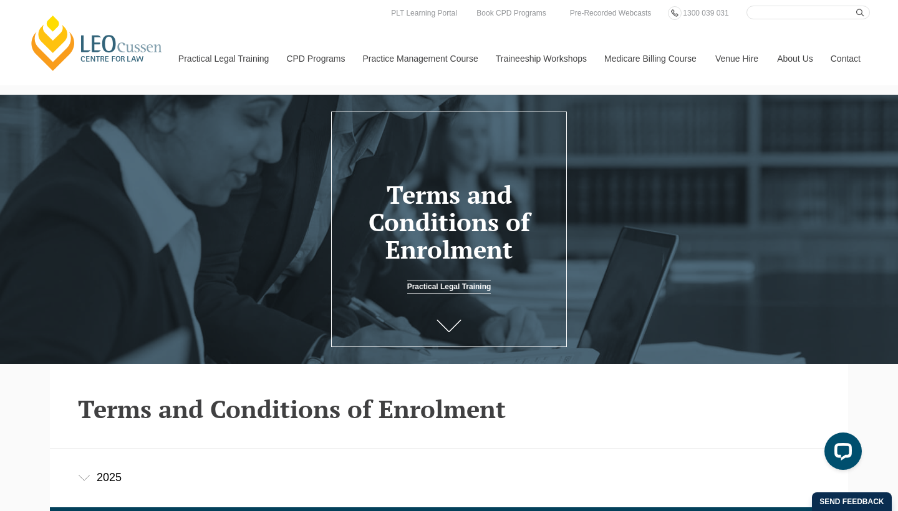
click at [433, 287] on link "Practical Legal Training" at bounding box center [449, 287] width 84 height 14
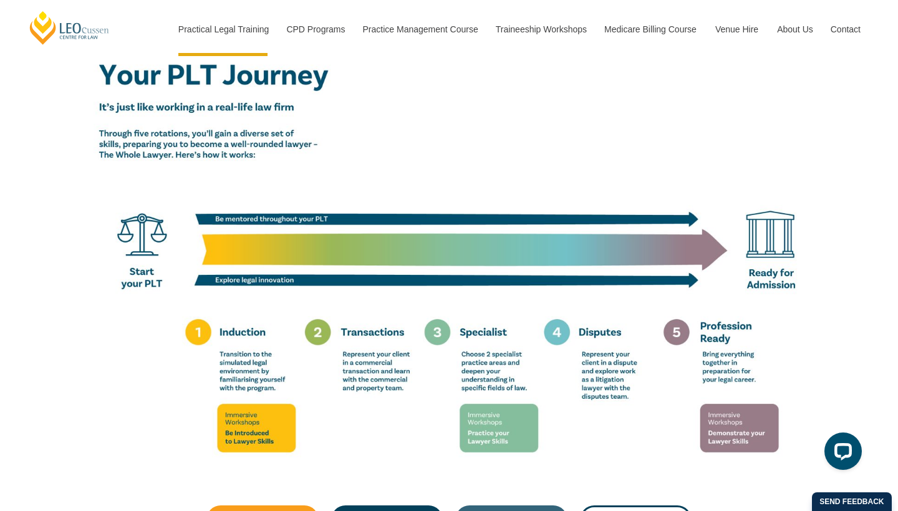
scroll to position [2129, 0]
